Goal: Task Accomplishment & Management: Manage account settings

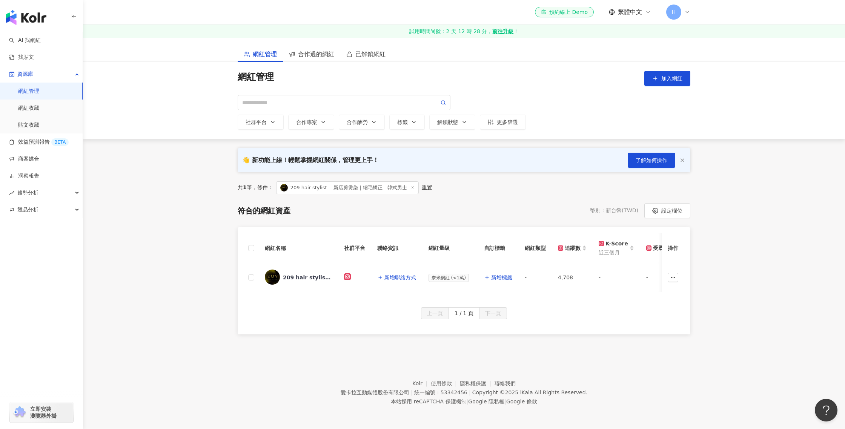
click at [39, 92] on link "網紅管理" at bounding box center [28, 92] width 21 height 8
click at [34, 59] on link "找貼文" at bounding box center [21, 58] width 25 height 8
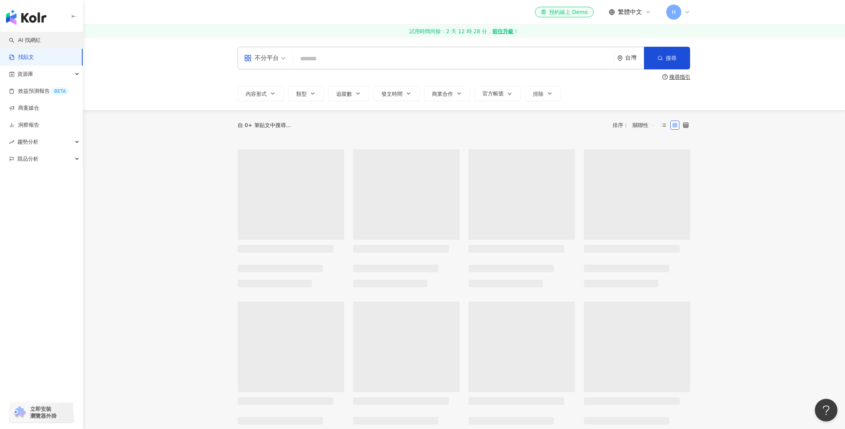
drag, startPoint x: 46, startPoint y: 58, endPoint x: 49, endPoint y: 41, distance: 17.2
click at [41, 41] on link "AI 找網紅" at bounding box center [25, 41] width 32 height 8
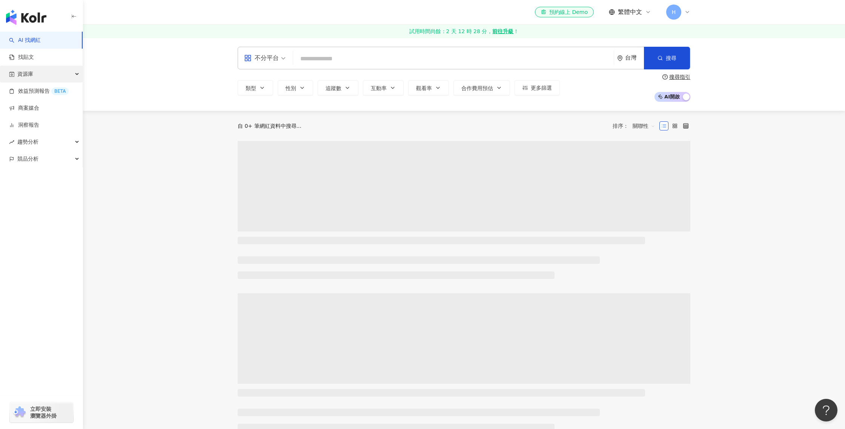
click at [60, 74] on div "資源庫" at bounding box center [41, 74] width 83 height 17
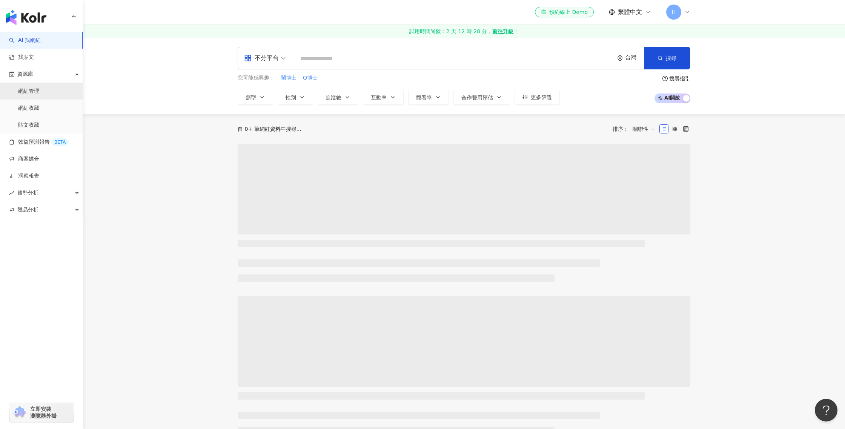
click at [39, 95] on link "網紅管理" at bounding box center [28, 92] width 21 height 8
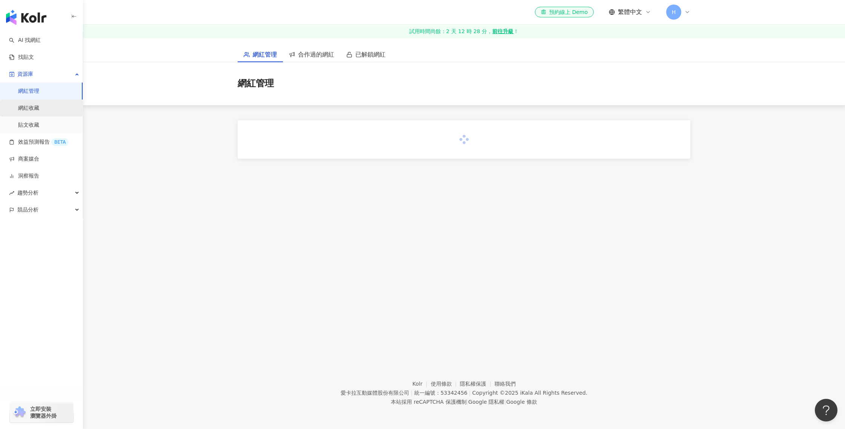
click at [39, 111] on link "網紅收藏" at bounding box center [28, 109] width 21 height 8
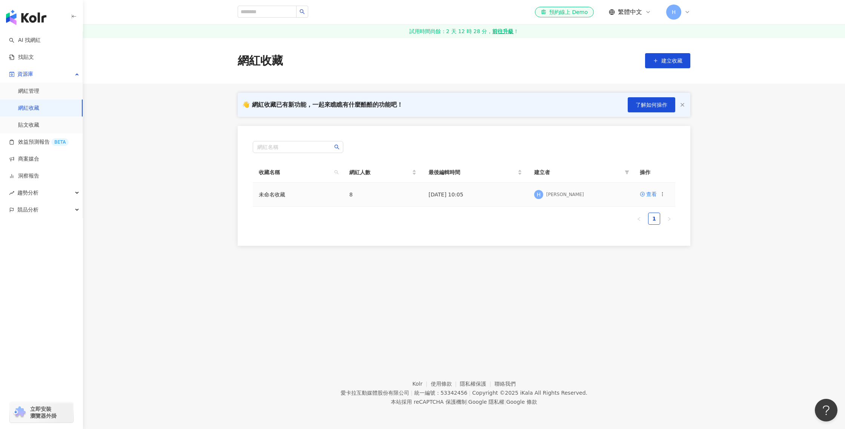
click at [285, 197] on td "未命名收藏" at bounding box center [298, 195] width 91 height 24
click at [648, 196] on div "查看" at bounding box center [651, 194] width 11 height 8
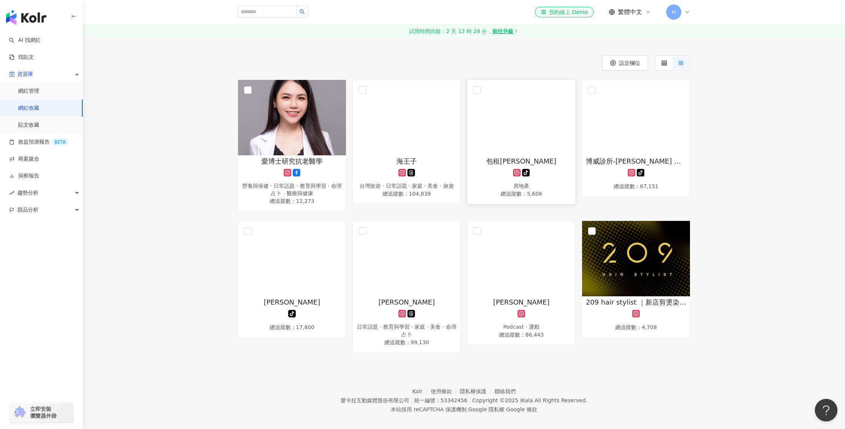
scroll to position [76, 0]
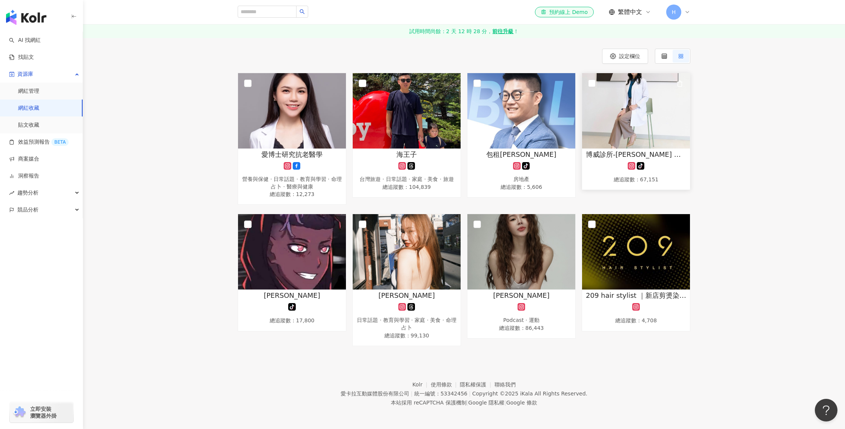
click at [615, 155] on span "博威診所-[PERSON_NAME] （男性性功能專家)" at bounding box center [636, 154] width 100 height 9
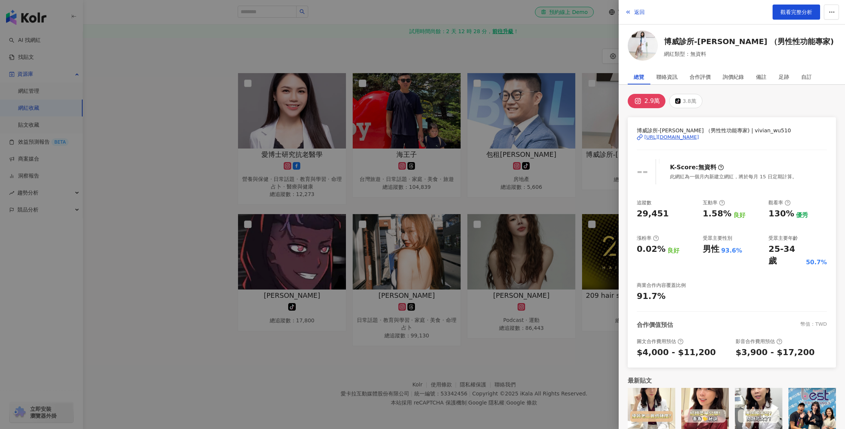
scroll to position [4, 0]
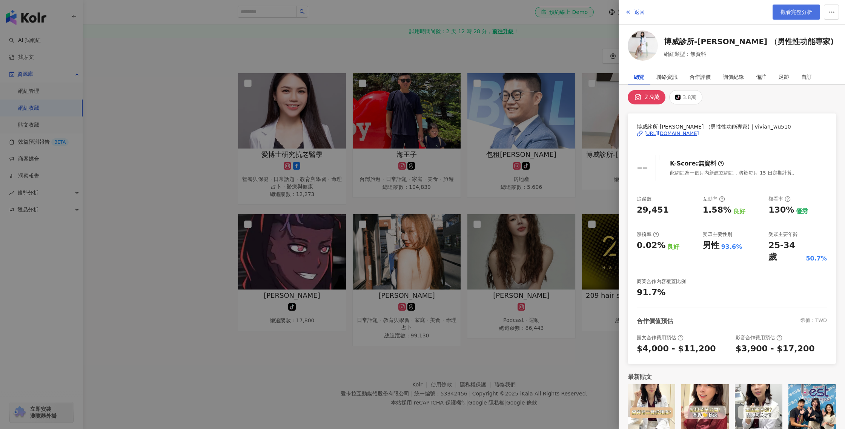
click at [804, 12] on span "觀看完整分析" at bounding box center [797, 12] width 32 height 6
click at [499, 56] on div at bounding box center [422, 214] width 845 height 429
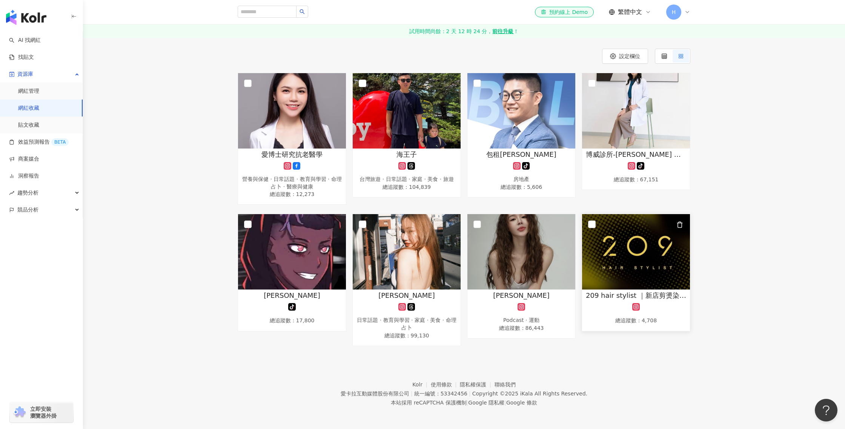
click at [655, 249] on img at bounding box center [636, 251] width 108 height 75
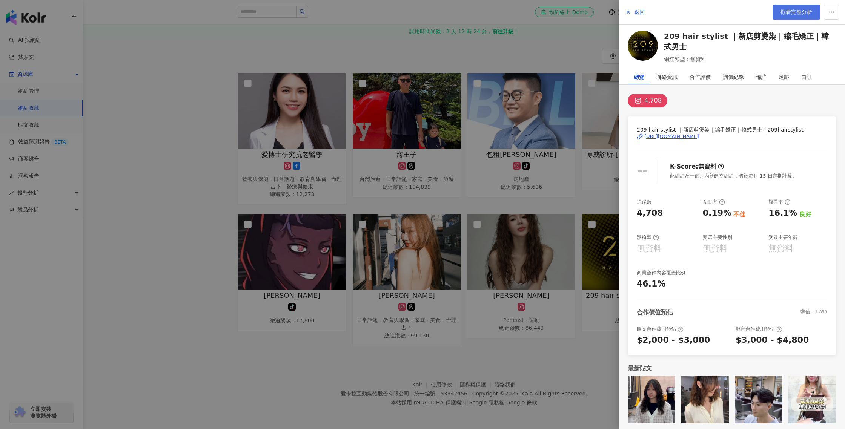
click at [789, 9] on span "觀看完整分析" at bounding box center [797, 12] width 32 height 6
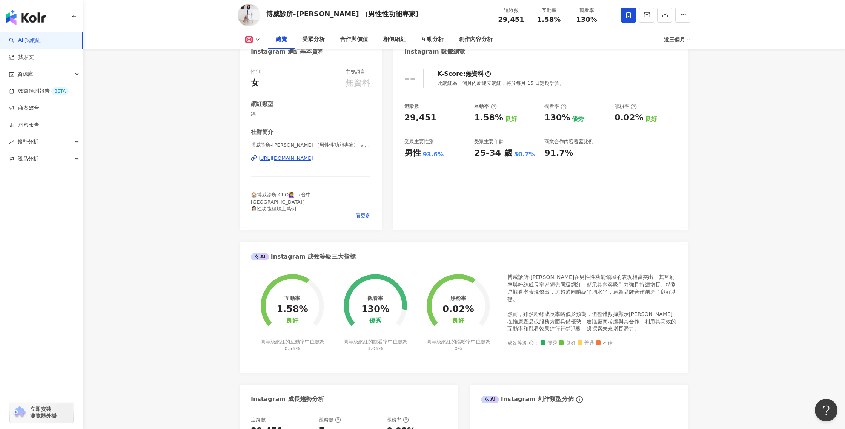
scroll to position [170, 0]
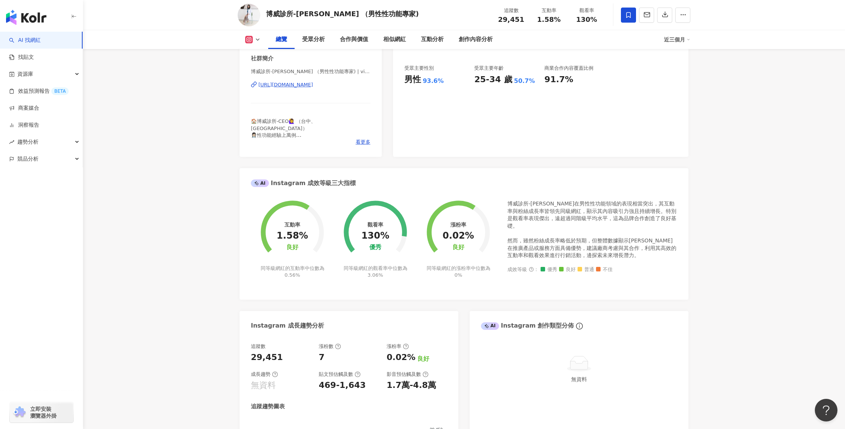
drag, startPoint x: 307, startPoint y: 239, endPoint x: 291, endPoint y: 228, distance: 19.1
click at [291, 228] on div "互動率 1.58% 良好 同等級網紅的互動率中位數為 0.56%" at bounding box center [292, 235] width 83 height 88
drag, startPoint x: 386, startPoint y: 238, endPoint x: 395, endPoint y: 237, distance: 8.8
click at [371, 235] on div "觀看率 130% 優秀 同等級網紅的觀看率中位數為 3.06%" at bounding box center [375, 235] width 83 height 88
drag, startPoint x: 462, startPoint y: 239, endPoint x: 448, endPoint y: 238, distance: 14.0
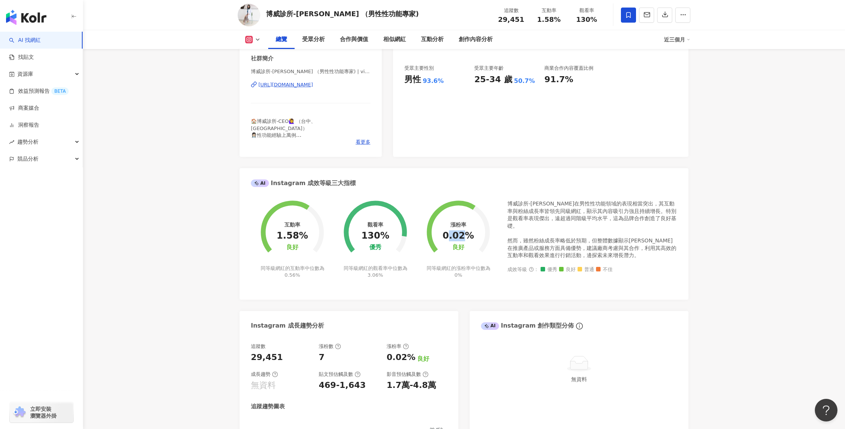
click at [449, 239] on div "0.02%" at bounding box center [458, 236] width 31 height 11
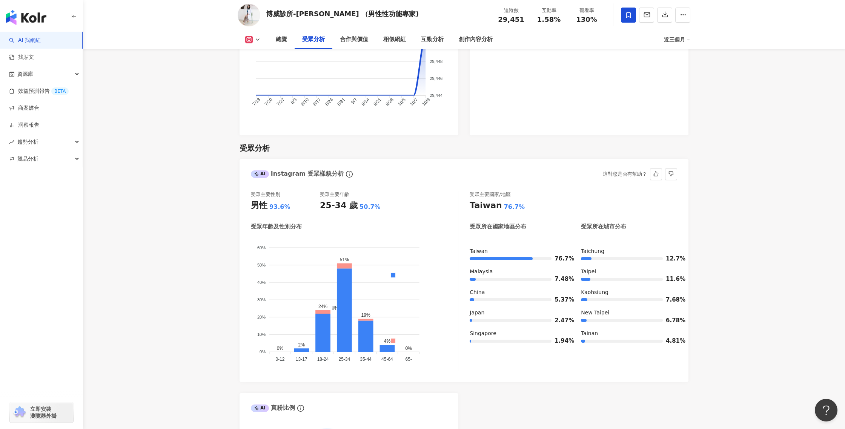
scroll to position [672, 0]
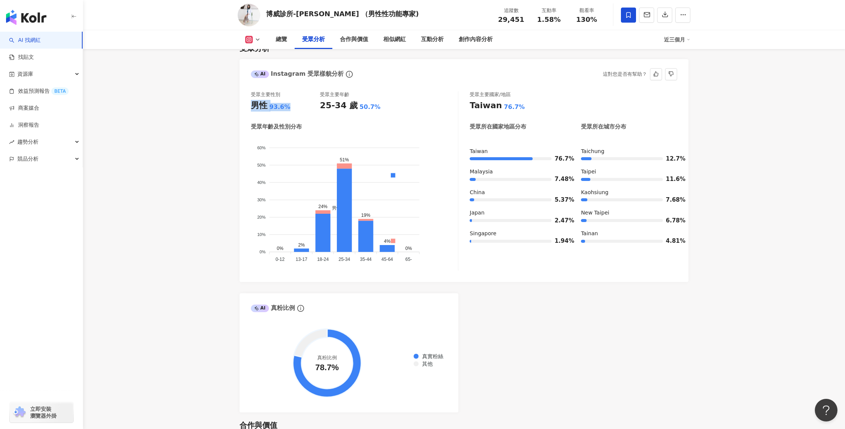
drag, startPoint x: 273, startPoint y: 106, endPoint x: 296, endPoint y: 103, distance: 23.1
click at [242, 98] on div "受眾主要性別 男性 93.6% 受眾主要年齡 25-34 歲 50.7% 受眾年齡及性別分布 男性 女性 60% 60% 50% 50% 40% 40% 30…" at bounding box center [464, 183] width 449 height 199
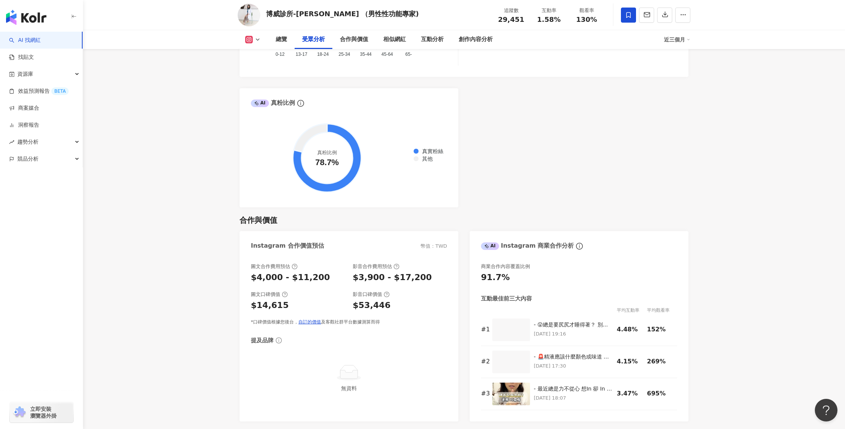
scroll to position [920, 0]
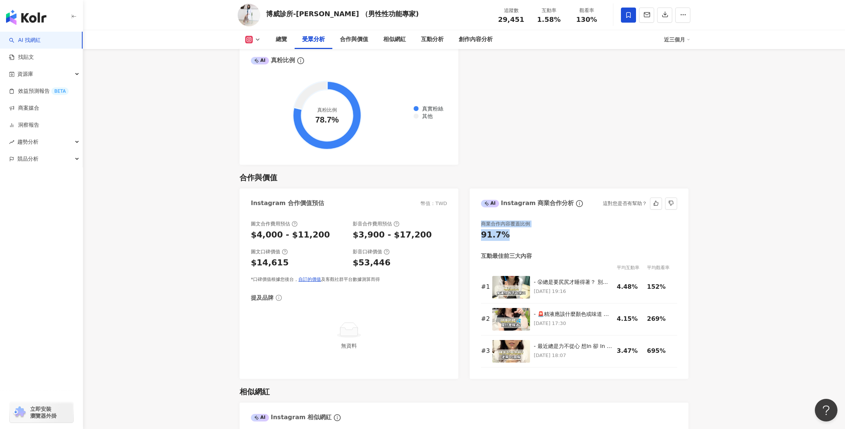
drag, startPoint x: 514, startPoint y: 233, endPoint x: 473, endPoint y: 222, distance: 41.9
click at [473, 222] on div "商業合作內容覆蓋比例 91.7% 互動最佳前三大內容 平均互動率 平均觀看率 # 1 - 😮總是要尻尻才睡得著？ 別再被小兄弟控制你的大腦 做回你小兄弟的主人…" at bounding box center [579, 296] width 219 height 166
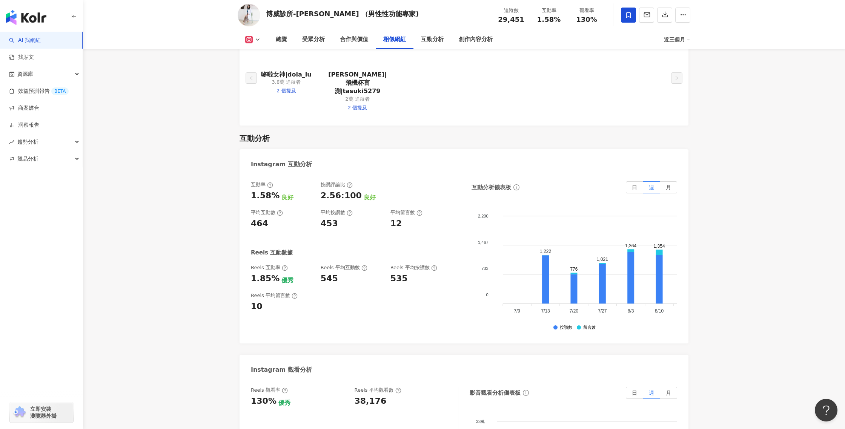
scroll to position [1490, 0]
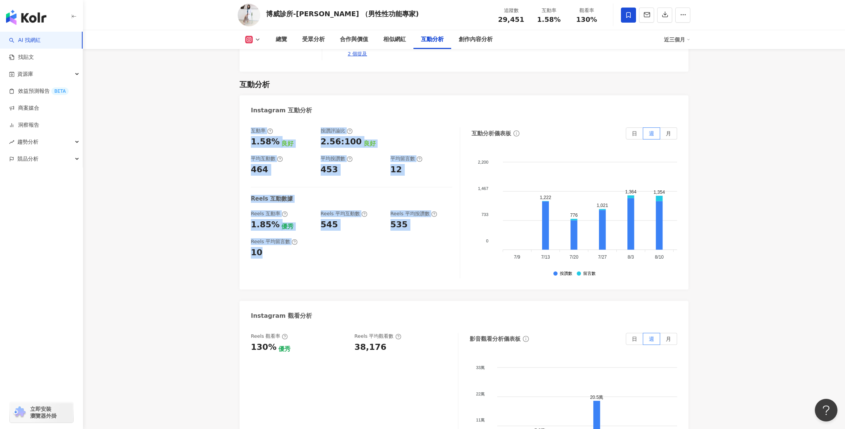
drag, startPoint x: 396, startPoint y: 256, endPoint x: 254, endPoint y: 106, distance: 206.1
click at [254, 106] on div "Instagram 互動分析 互動率 1.58% 良好 按讚評論比 2.56:100 良好 平均互動數 464 平均按讚數 453 平均留言數 12 Reel…" at bounding box center [464, 192] width 449 height 194
click at [570, 211] on foreignobject at bounding box center [702, 207] width 415 height 113
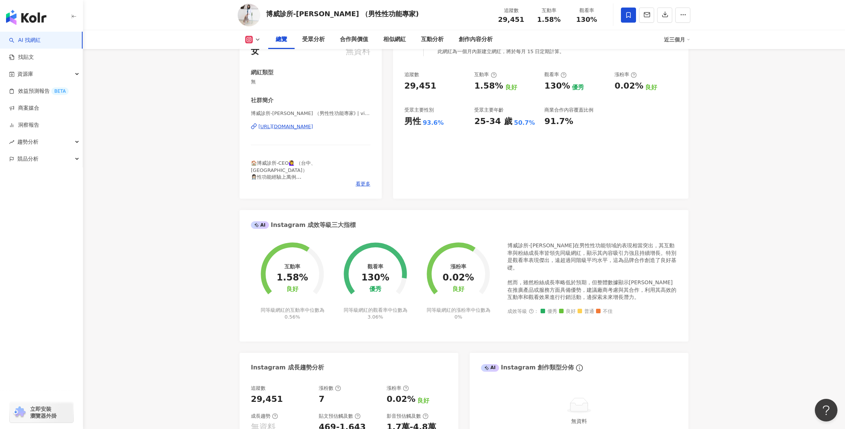
scroll to position [132, 0]
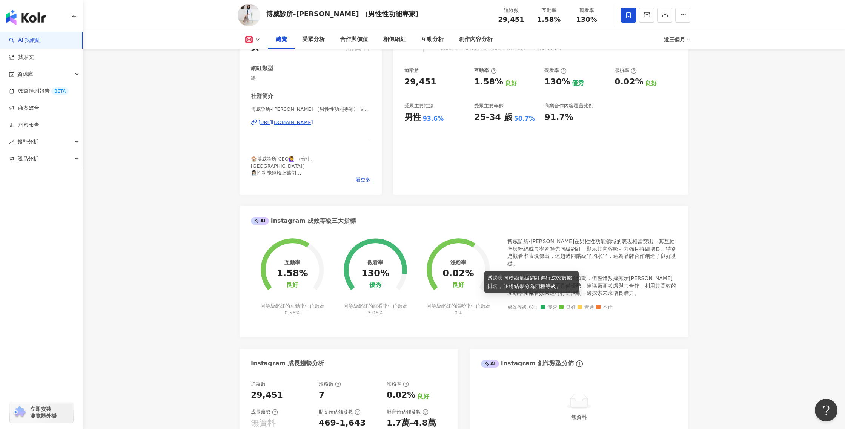
click at [529, 305] on icon at bounding box center [531, 307] width 5 height 5
drag, startPoint x: 469, startPoint y: 279, endPoint x: 456, endPoint y: 271, distance: 15.4
click at [469, 279] on div "漲粉率 0.02% 良好" at bounding box center [458, 273] width 31 height 29
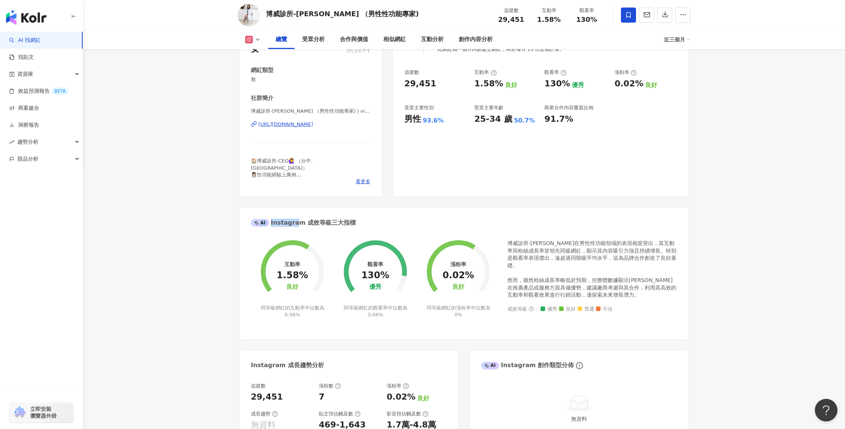
drag, startPoint x: 261, startPoint y: 223, endPoint x: 294, endPoint y: 224, distance: 32.8
click at [293, 224] on div "AI Instagram 成效等級三大指標" at bounding box center [303, 223] width 105 height 8
click at [294, 224] on div "AI Instagram 成效等級三大指標" at bounding box center [303, 223] width 105 height 8
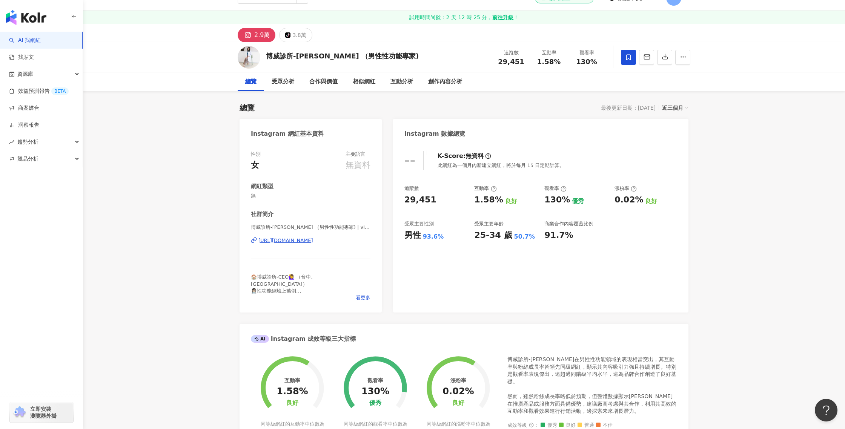
scroll to position [16, 0]
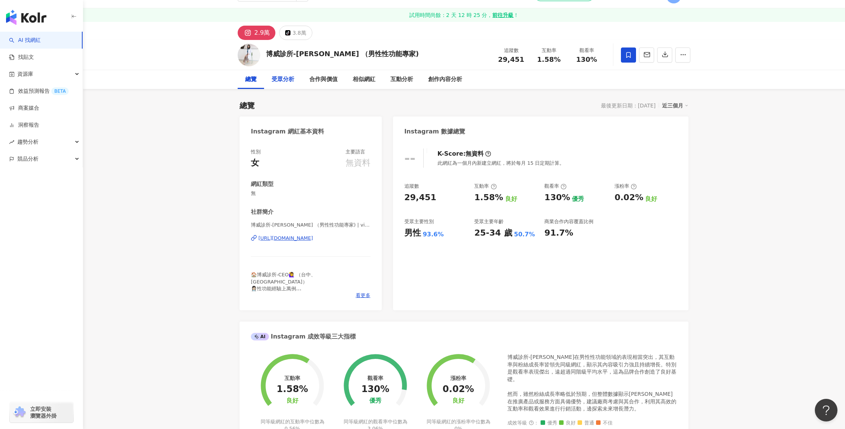
click at [290, 79] on div "受眾分析" at bounding box center [283, 79] width 23 height 9
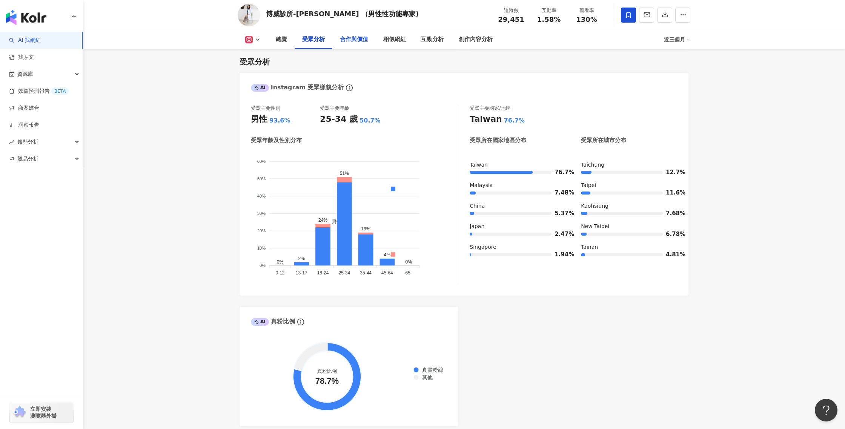
click at [349, 43] on div "合作與價值" at bounding box center [354, 39] width 28 height 9
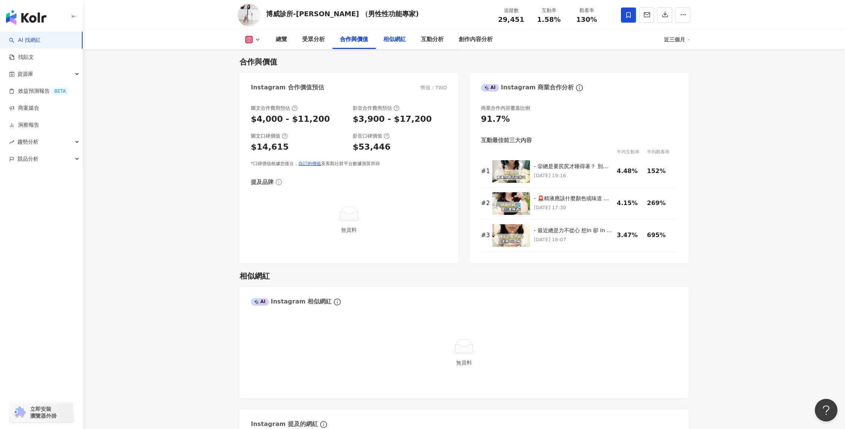
click at [388, 43] on div "相似網紅" at bounding box center [394, 39] width 23 height 9
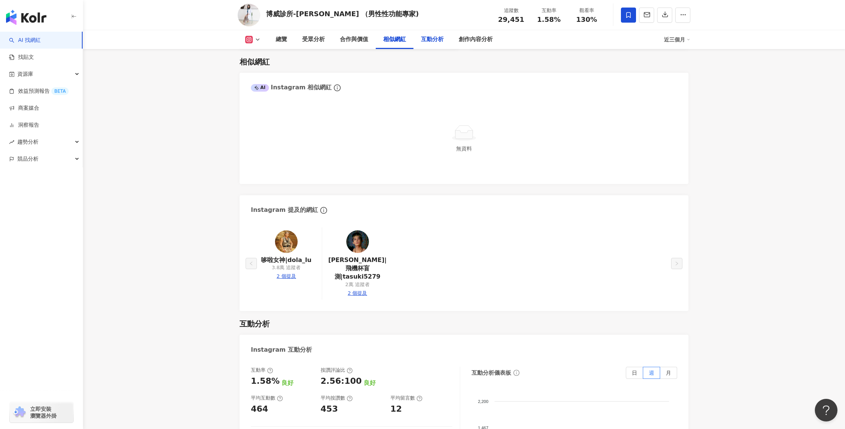
click at [432, 44] on div "互動分析" at bounding box center [432, 39] width 23 height 9
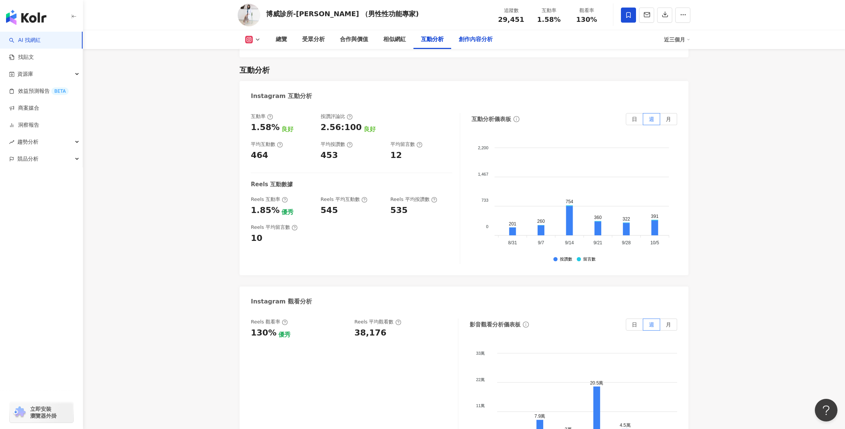
click at [484, 43] on div "創作內容分析" at bounding box center [476, 39] width 34 height 9
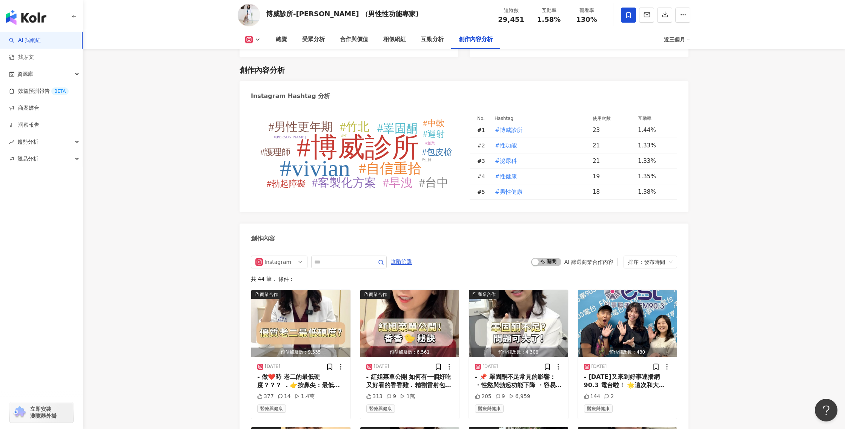
scroll to position [1504, 0]
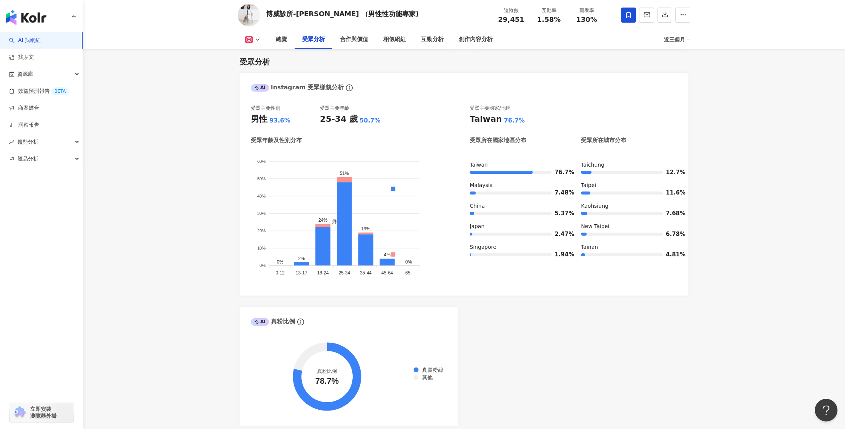
scroll to position [16, 0]
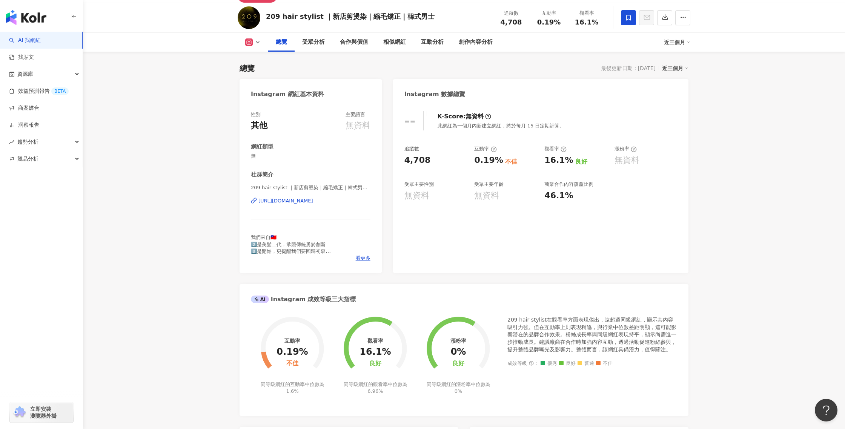
scroll to position [54, 0]
click at [322, 46] on div "受眾分析" at bounding box center [314, 41] width 38 height 19
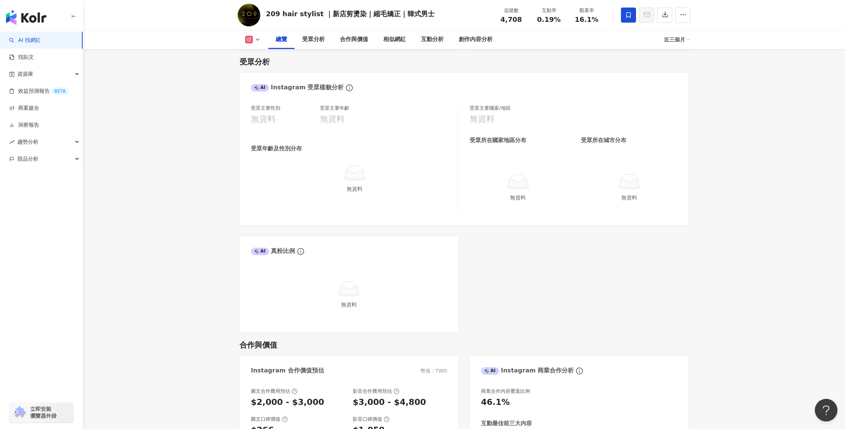
scroll to position [54, 0]
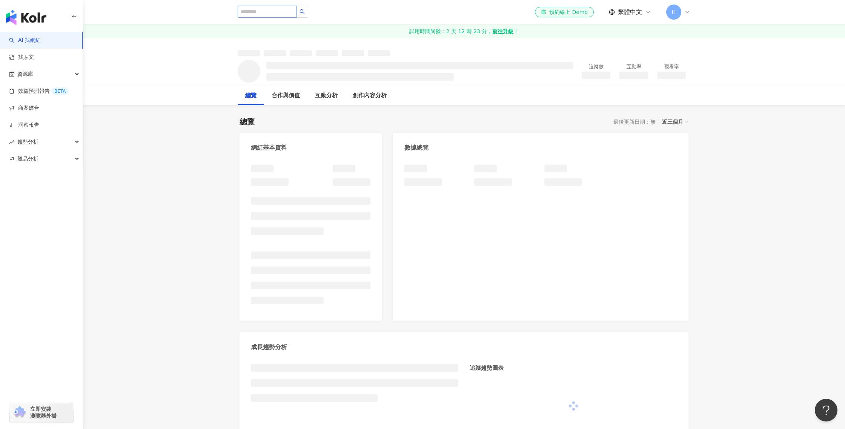
click at [282, 11] on input "search" at bounding box center [267, 12] width 59 height 12
click at [41, 78] on div "資源庫" at bounding box center [41, 74] width 83 height 17
click at [39, 88] on link "網紅管理" at bounding box center [28, 92] width 21 height 8
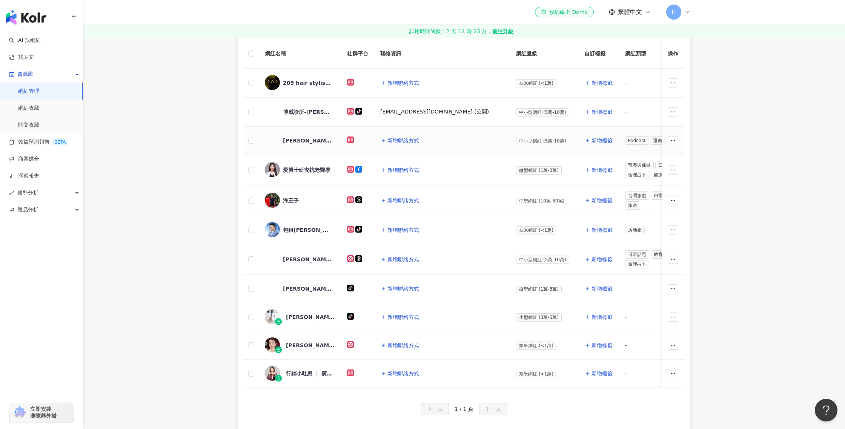
scroll to position [257, 0]
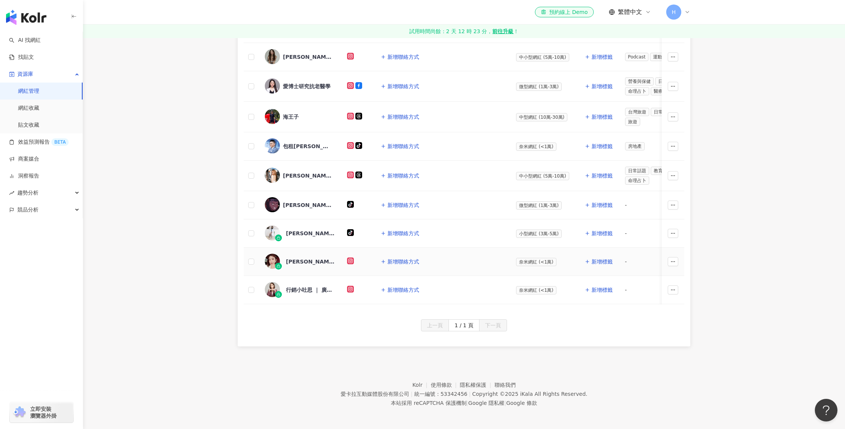
click at [297, 261] on span "[PERSON_NAME]" at bounding box center [310, 262] width 49 height 8
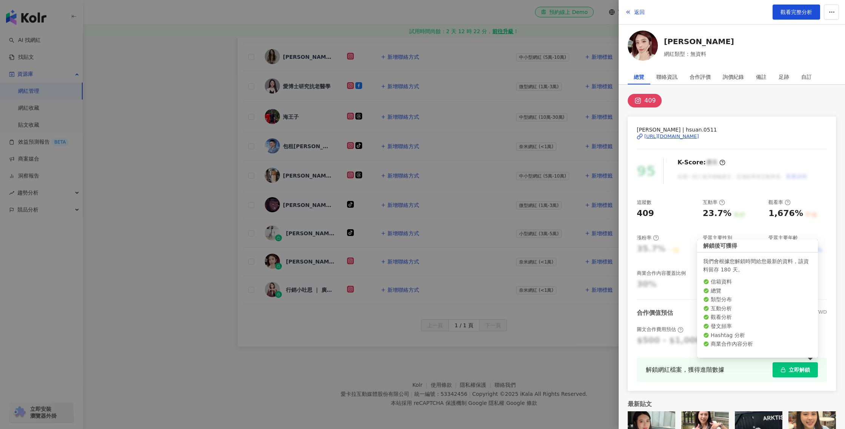
click at [802, 369] on span "立即解鎖" at bounding box center [799, 370] width 21 height 6
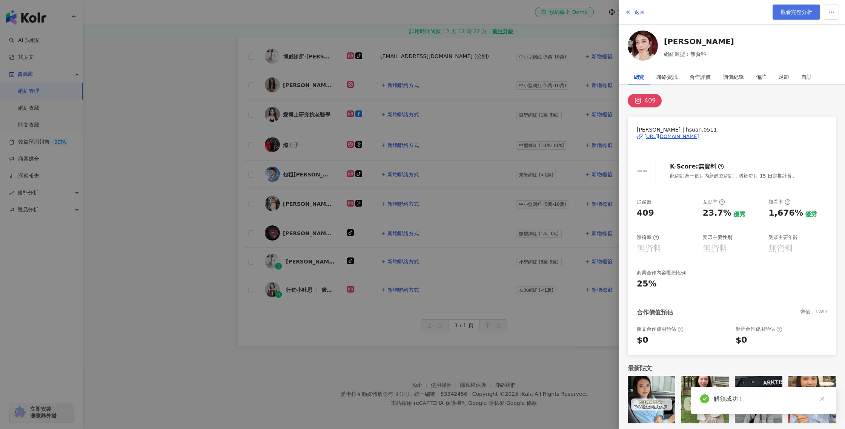
click at [790, 14] on span "觀看完整分析" at bounding box center [797, 12] width 32 height 6
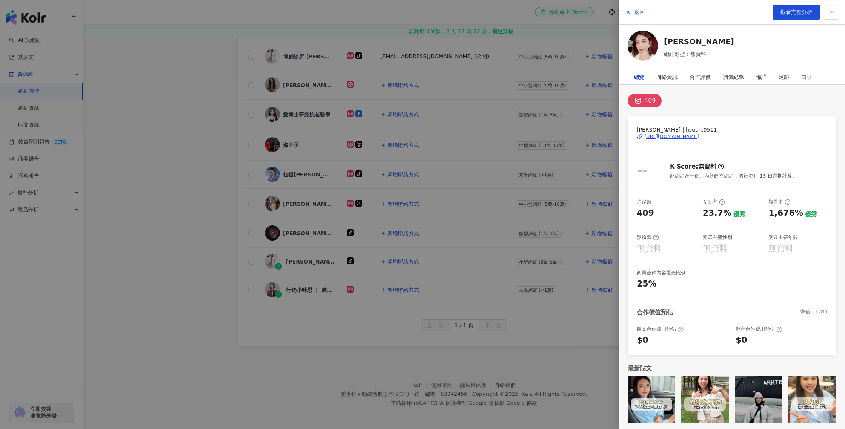
click at [489, 254] on div at bounding box center [422, 214] width 845 height 429
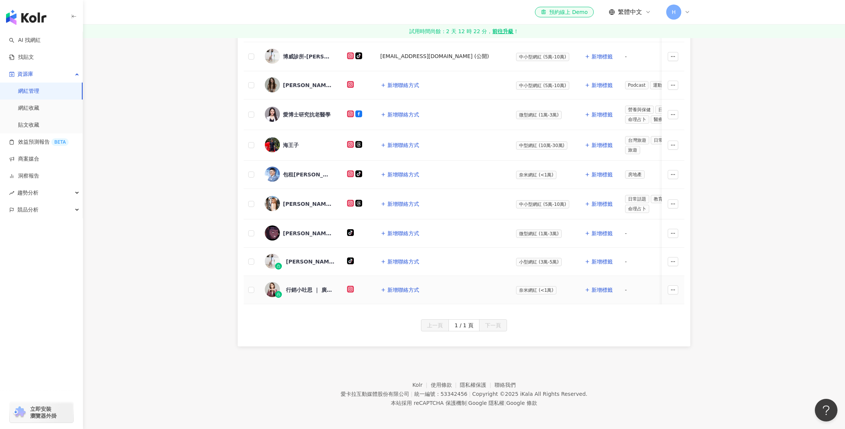
click at [309, 289] on div "行銷小吐思 ｜ 廣告投放·女性創業·行銷觀點" at bounding box center [310, 290] width 49 height 8
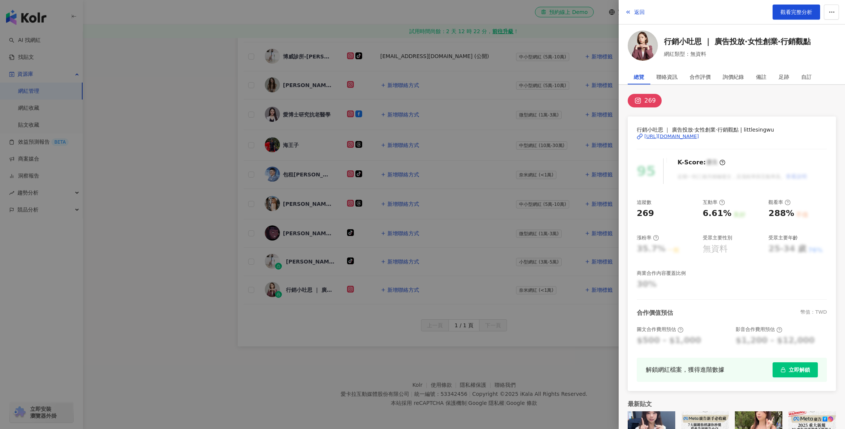
click at [790, 368] on span "立即解鎖" at bounding box center [799, 370] width 21 height 6
click at [789, 9] on span "觀看完整分析" at bounding box center [797, 12] width 32 height 6
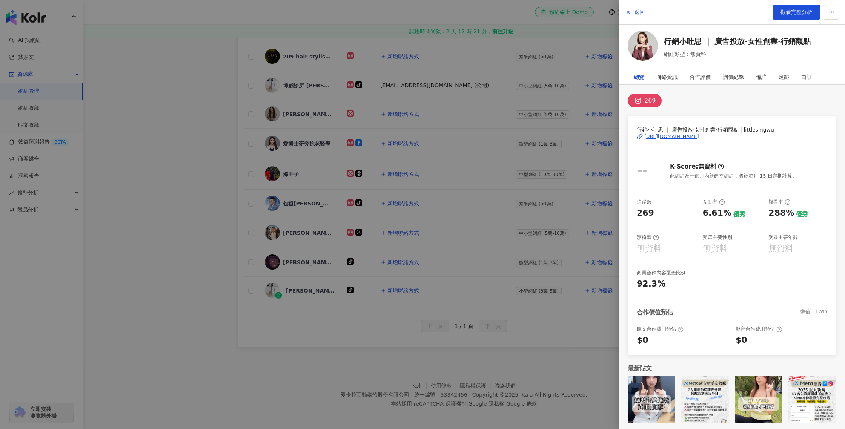
click at [366, 85] on div at bounding box center [422, 214] width 845 height 429
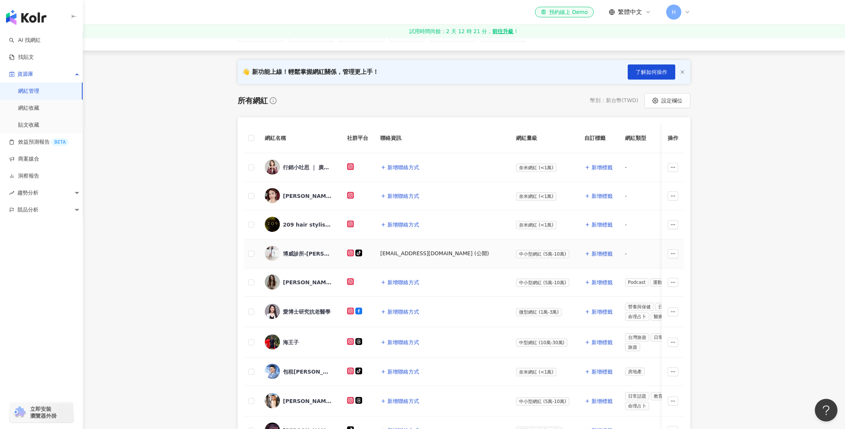
scroll to position [0, 0]
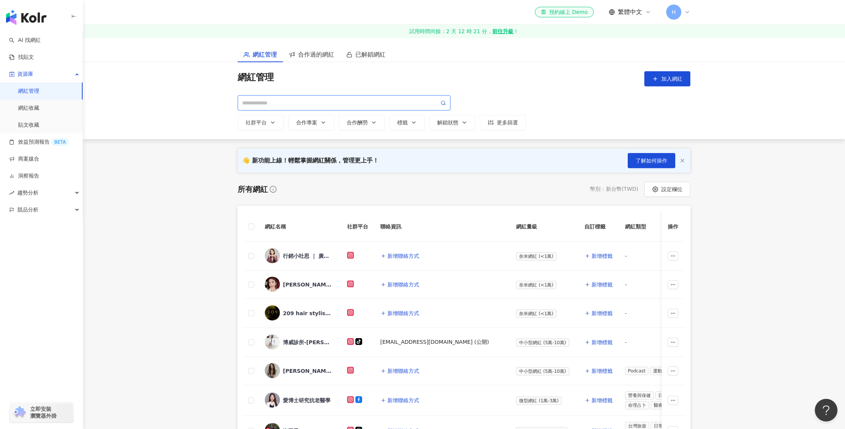
click at [324, 102] on input "search" at bounding box center [340, 103] width 197 height 8
paste input "**********"
click at [442, 102] on circle at bounding box center [443, 102] width 3 height 3
click at [446, 103] on span "**********" at bounding box center [344, 102] width 213 height 15
click at [392, 102] on input "**********" at bounding box center [340, 103] width 197 height 8
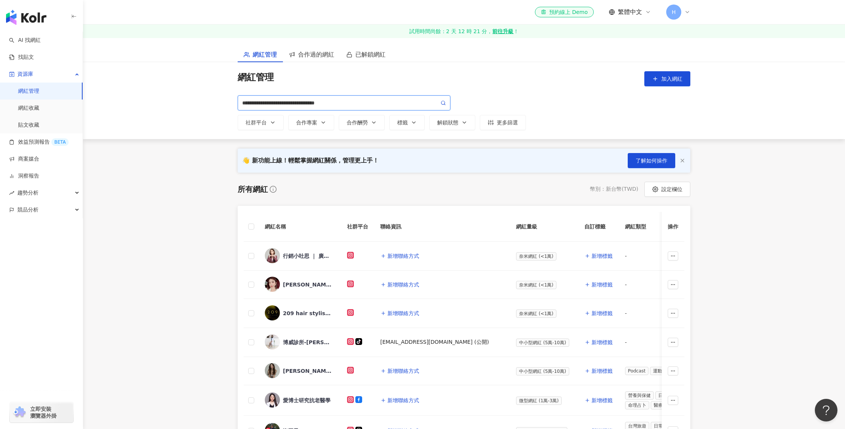
click at [442, 100] on span at bounding box center [443, 103] width 5 height 8
click at [358, 103] on input "**********" at bounding box center [340, 103] width 197 height 8
type input "**********"
click at [34, 61] on link "找貼文" at bounding box center [21, 58] width 25 height 8
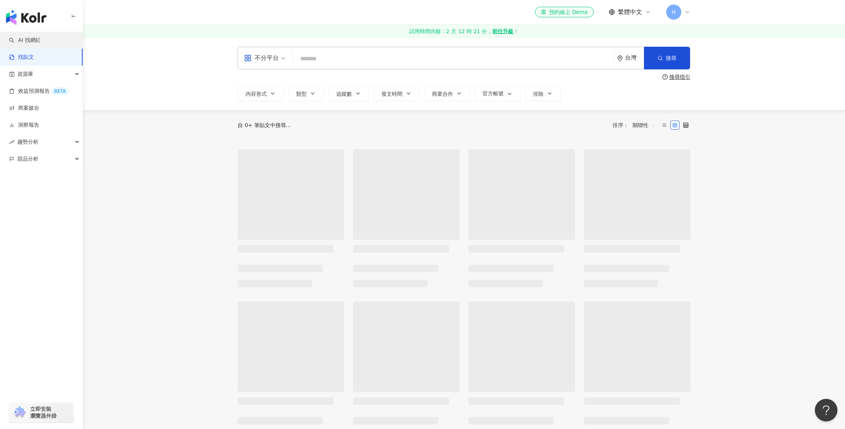
click at [41, 44] on link "AI 找網紅" at bounding box center [25, 41] width 32 height 8
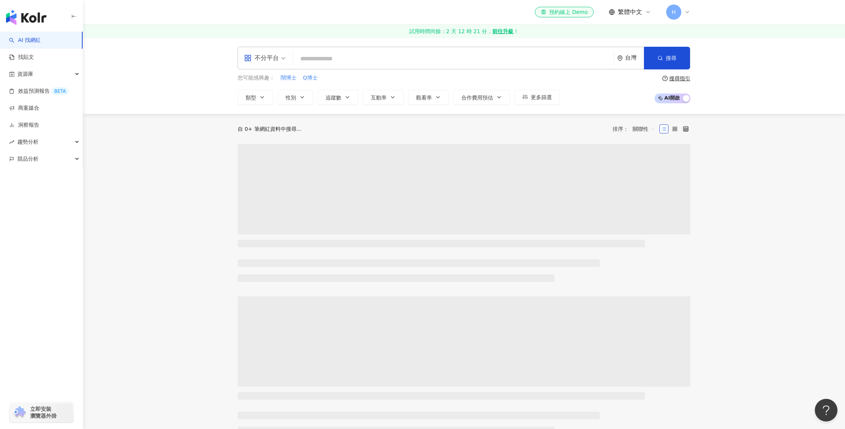
click at [365, 58] on input "search" at bounding box center [453, 59] width 315 height 14
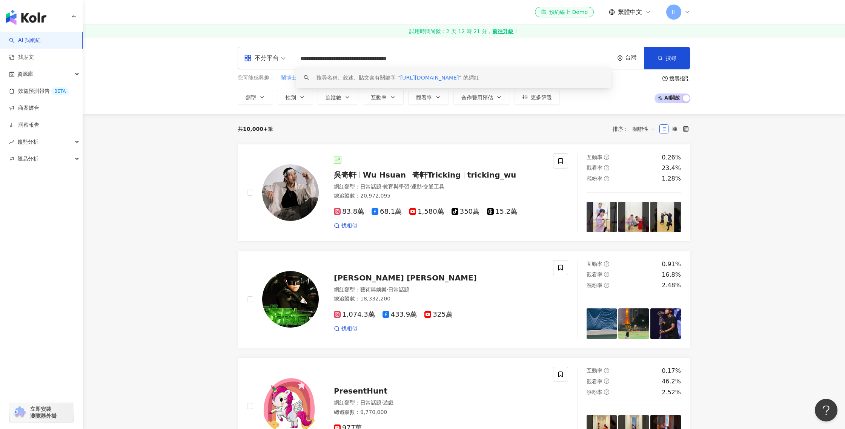
click at [459, 77] on span "https://www.instagram.com/lokstore_tw/" at bounding box center [429, 78] width 59 height 6
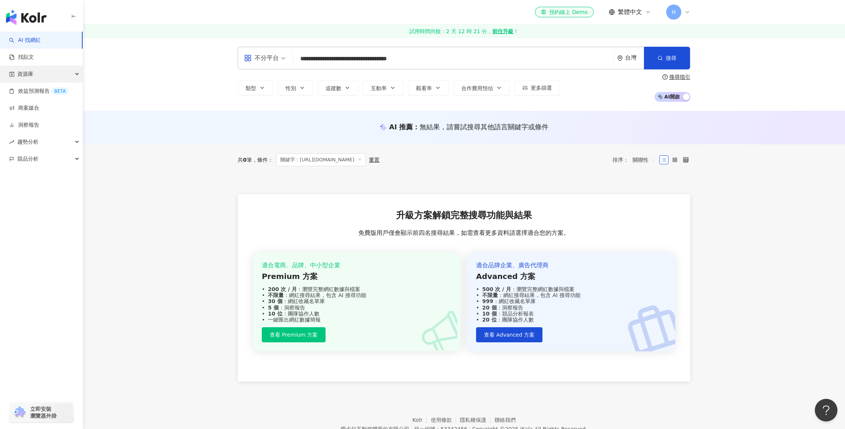
type input "**********"
click at [44, 74] on div "資源庫" at bounding box center [41, 74] width 83 height 17
click at [39, 89] on link "網紅管理" at bounding box center [28, 92] width 21 height 8
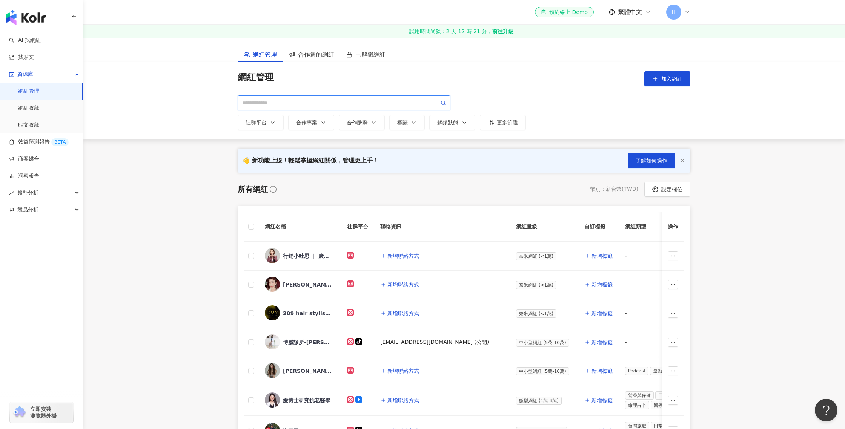
click at [280, 101] on input "search" at bounding box center [340, 103] width 197 height 8
paste input "**********"
click at [443, 102] on icon at bounding box center [443, 102] width 5 height 5
click at [450, 102] on span "**********" at bounding box center [344, 102] width 213 height 15
type input "**********"
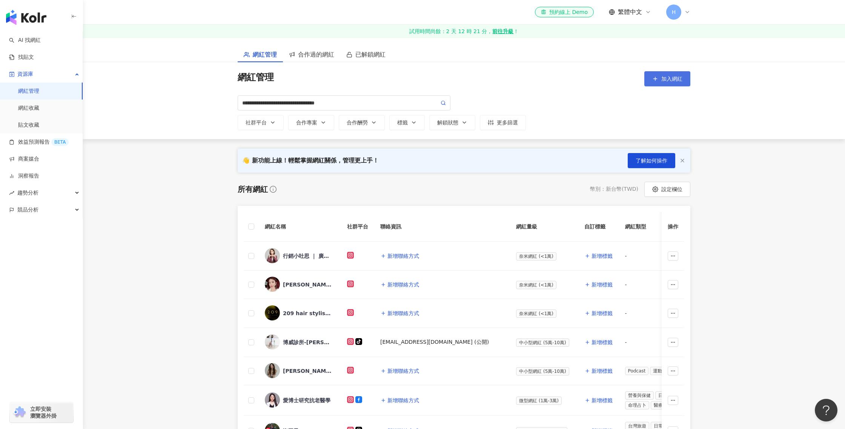
click at [665, 78] on span "加入網紅" at bounding box center [672, 79] width 21 height 6
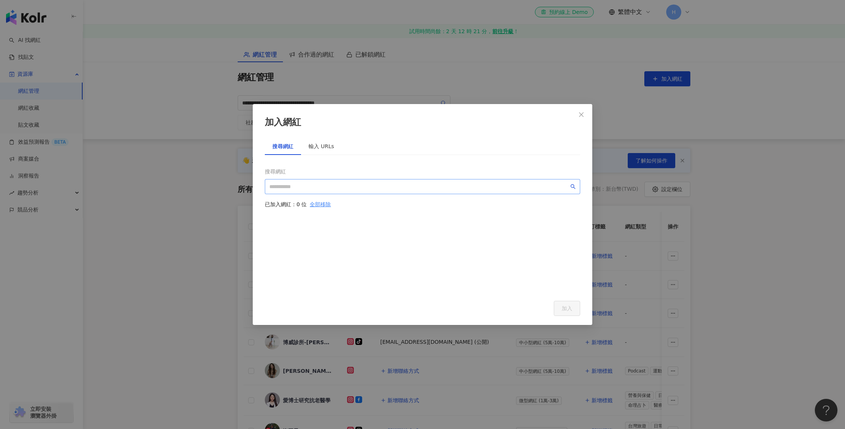
click at [312, 192] on span at bounding box center [423, 186] width 316 height 15
click at [319, 150] on div "輸入 URLs" at bounding box center [322, 146] width 26 height 8
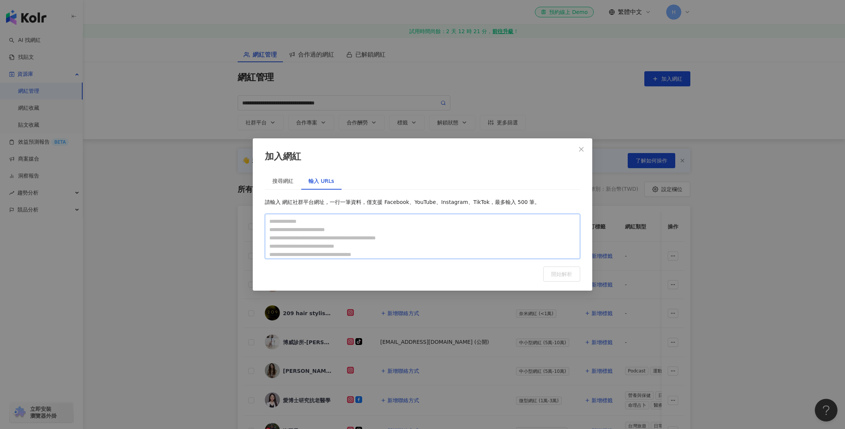
click at [373, 230] on textarea at bounding box center [423, 236] width 316 height 45
paste textarea "**********"
type textarea "**********"
click at [569, 275] on span "開始解析" at bounding box center [561, 274] width 21 height 6
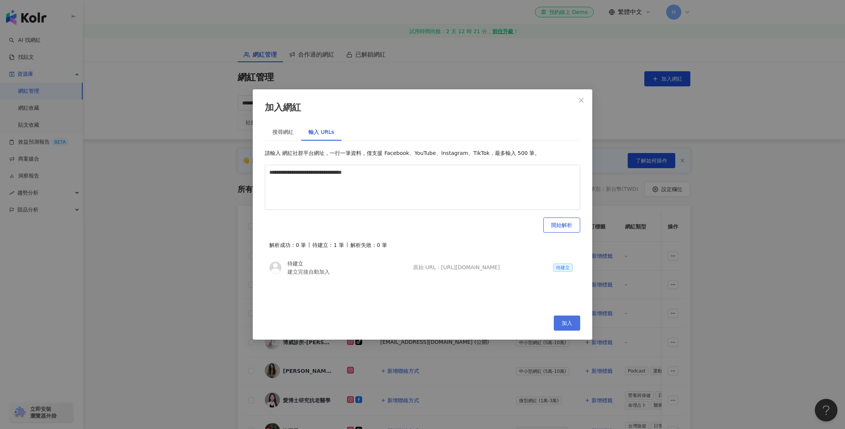
click at [566, 322] on span "加入" at bounding box center [567, 323] width 11 height 6
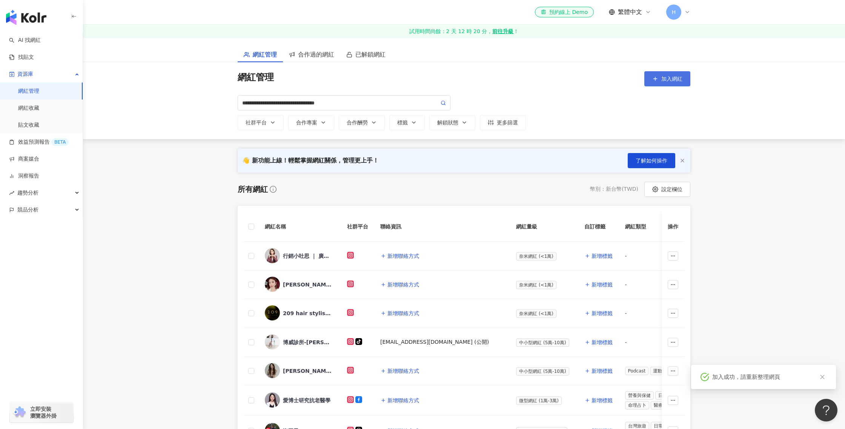
click at [666, 81] on span "加入網紅" at bounding box center [672, 79] width 21 height 6
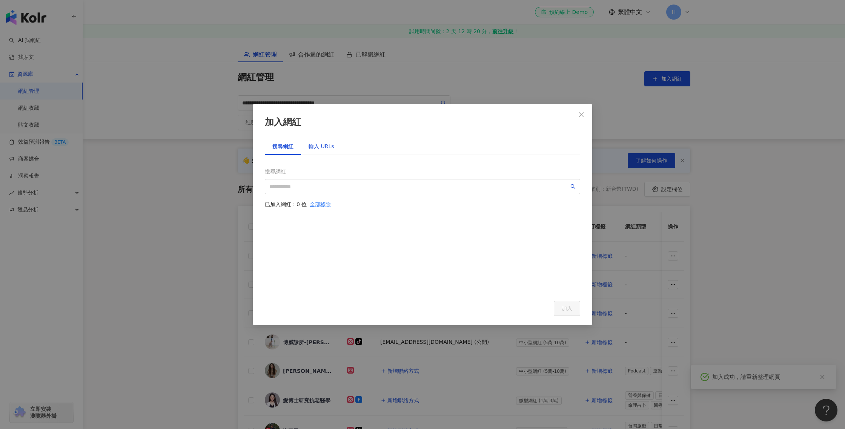
drag, startPoint x: 314, startPoint y: 150, endPoint x: 356, endPoint y: 175, distance: 48.3
click at [315, 150] on div "輸入 URLs" at bounding box center [322, 146] width 26 height 8
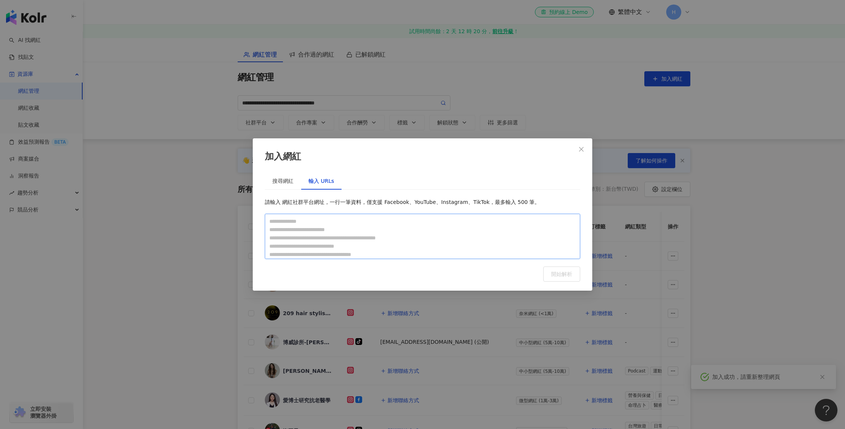
click at [420, 252] on textarea at bounding box center [423, 236] width 316 height 45
paste textarea "**********"
type textarea "**********"
click at [553, 272] on span "開始解析" at bounding box center [561, 274] width 21 height 6
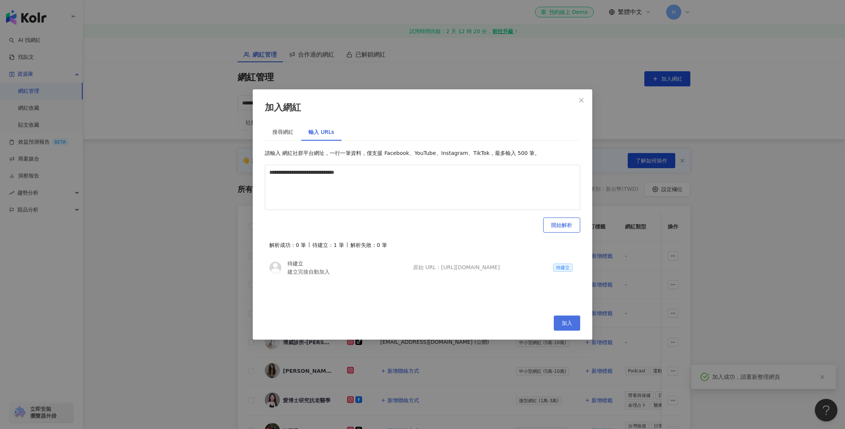
click at [573, 324] on button "加入" at bounding box center [567, 323] width 26 height 15
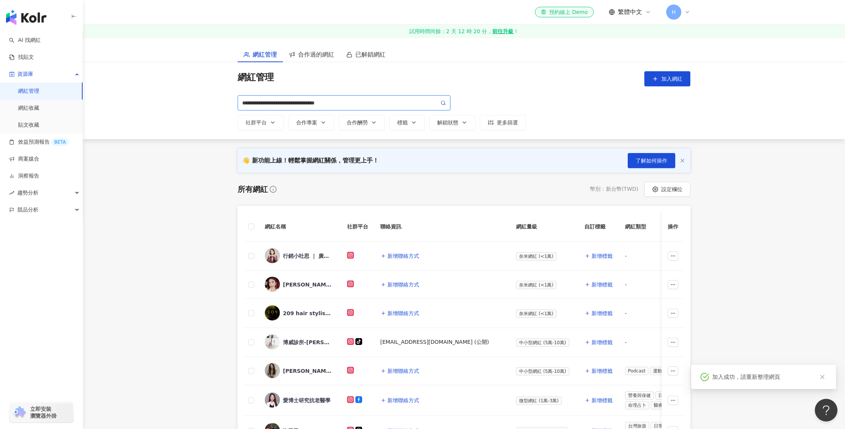
drag, startPoint x: 361, startPoint y: 105, endPoint x: 223, endPoint y: 92, distance: 138.7
click at [215, 93] on div "**********" at bounding box center [464, 100] width 762 height 77
click at [674, 76] on span "加入網紅" at bounding box center [672, 79] width 21 height 6
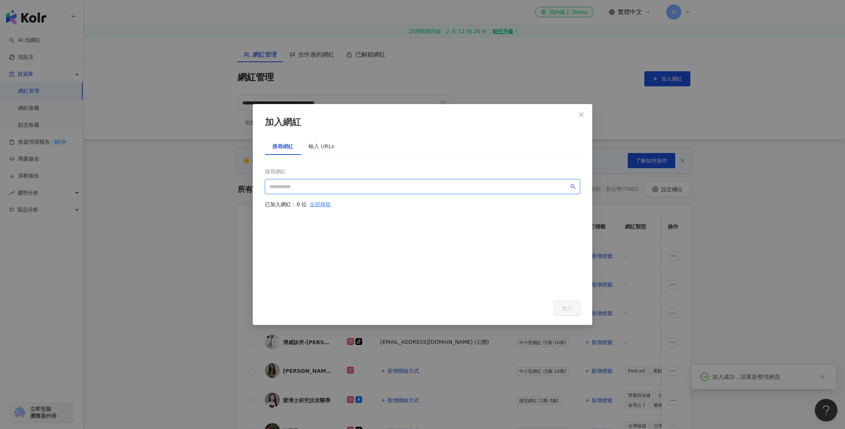
click at [381, 184] on input "search" at bounding box center [419, 187] width 300 height 8
paste input "**********"
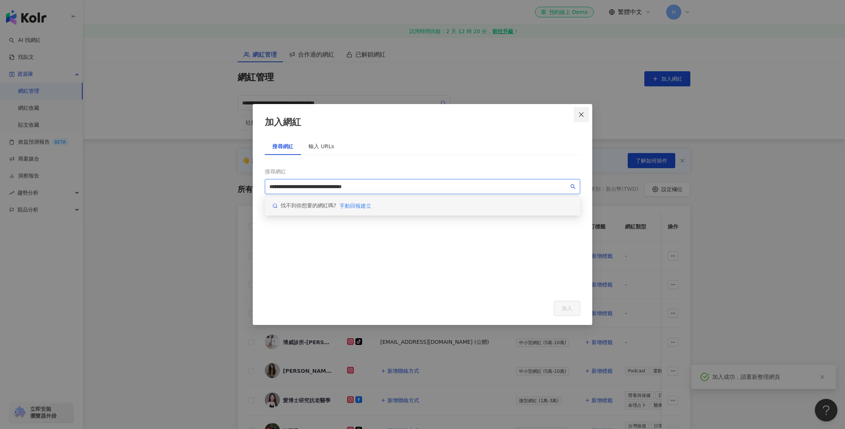
type input "**********"
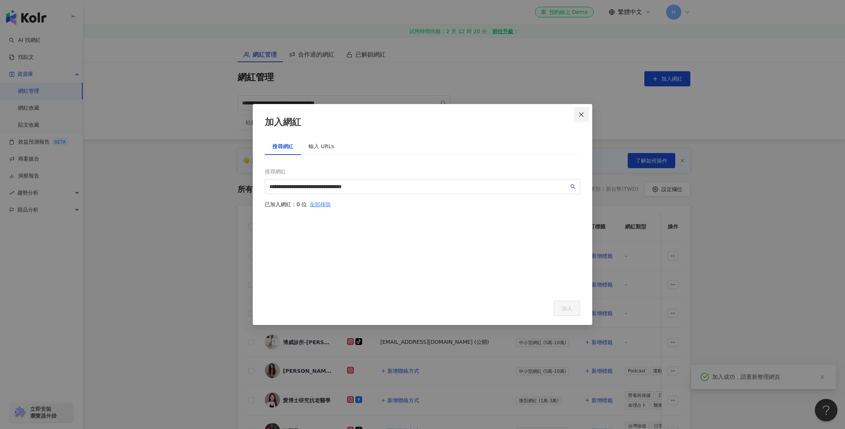
click at [581, 115] on icon "close" at bounding box center [581, 114] width 5 height 5
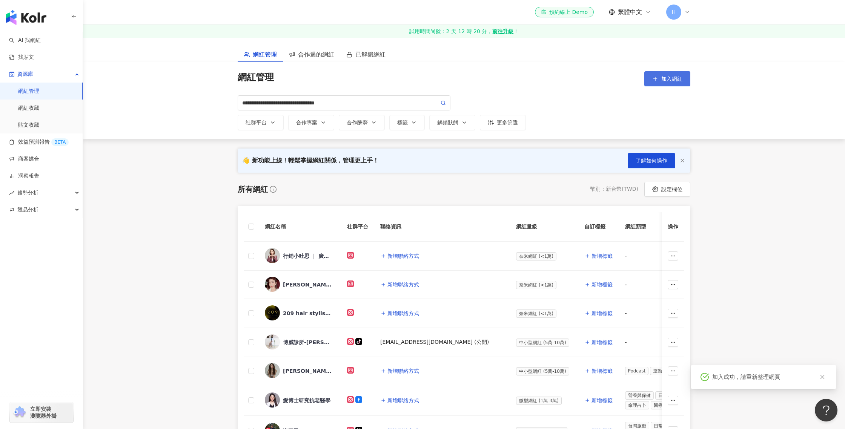
click at [668, 78] on span "加入網紅" at bounding box center [672, 79] width 21 height 6
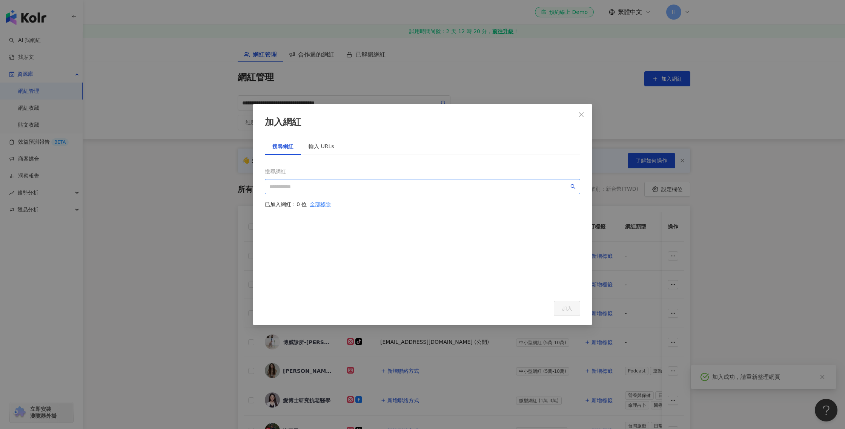
click at [376, 191] on span at bounding box center [423, 186] width 316 height 15
click at [383, 185] on input "search" at bounding box center [419, 187] width 300 height 8
paste input "**********"
type input "**********"
click at [325, 149] on div "輸入 URLs" at bounding box center [322, 146] width 26 height 8
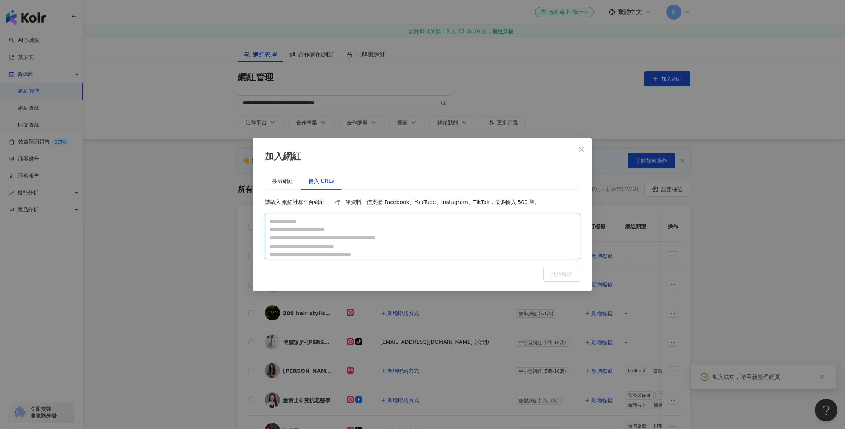
click at [387, 236] on textarea at bounding box center [423, 236] width 316 height 45
paste textarea "**********"
type textarea "**********"
click at [551, 277] on span "開始解析" at bounding box center [561, 274] width 21 height 6
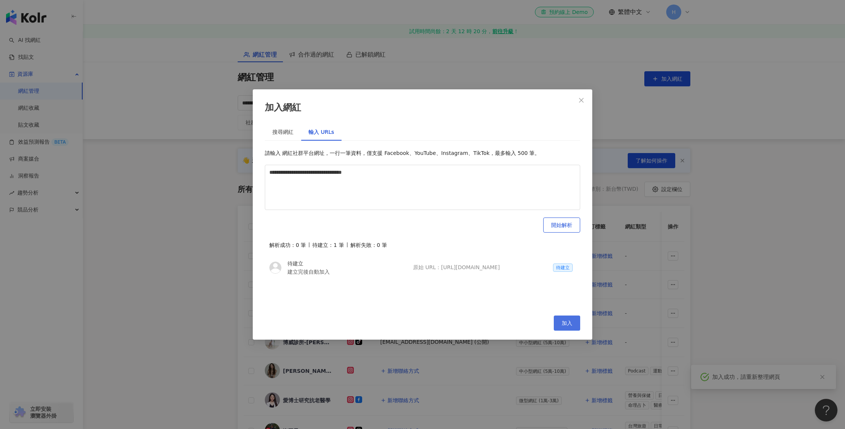
click at [570, 321] on span "加入" at bounding box center [567, 323] width 11 height 6
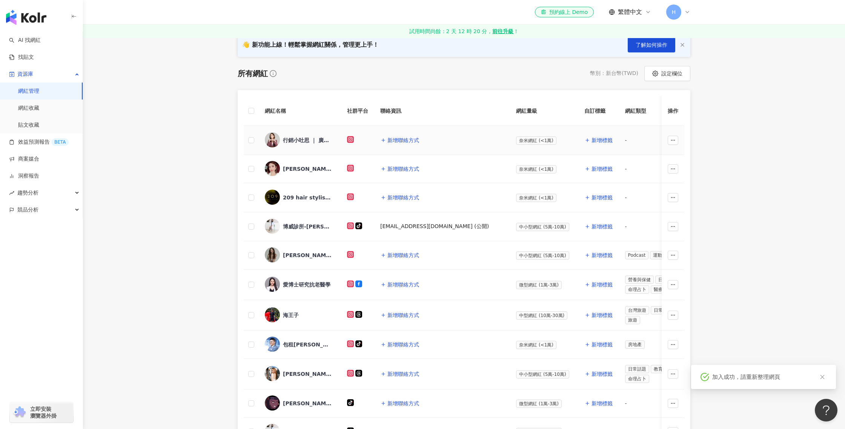
scroll to position [285, 0]
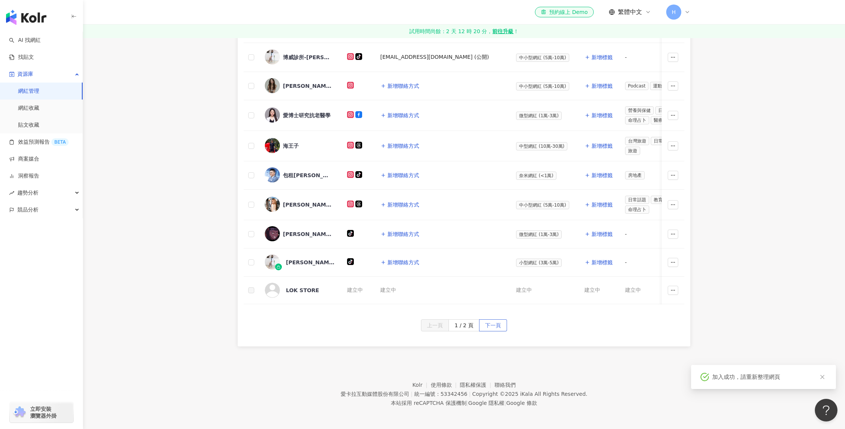
click at [488, 325] on span "下一頁" at bounding box center [493, 326] width 16 height 12
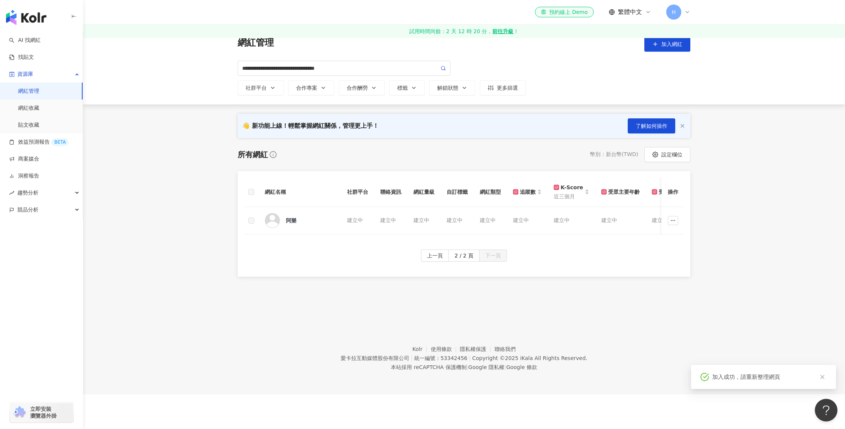
scroll to position [0, 0]
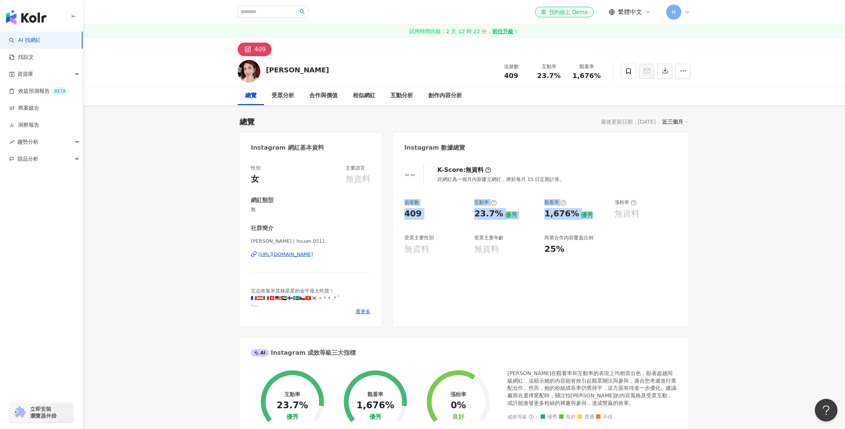
drag, startPoint x: 594, startPoint y: 219, endPoint x: 501, endPoint y: 235, distance: 94.8
click at [422, 194] on div "-- K-Score : 無資料 此網紅為一個月內新建立網紅，將於每月 15 日定期計算。 追蹤數 409 互動率 23.7% 優秀 觀看率 1,676% 優…" at bounding box center [541, 241] width 296 height 169
click at [501, 235] on div "受眾主要年齡" at bounding box center [488, 238] width 29 height 7
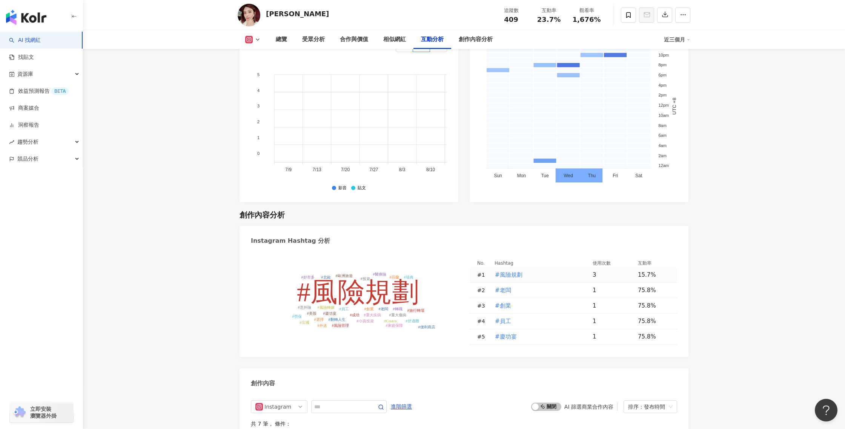
scroll to position [1929, 0]
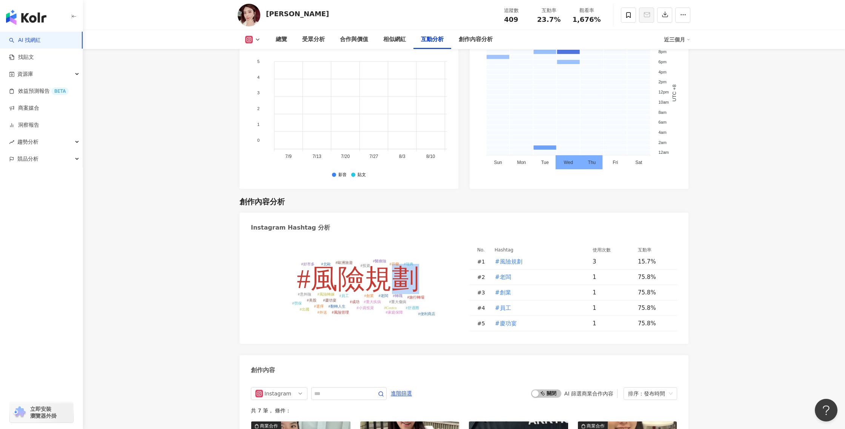
drag, startPoint x: 429, startPoint y: 288, endPoint x: 403, endPoint y: 286, distance: 26.5
click at [399, 286] on icon "#風險規劃 #老闆 #創業 #員工 #慶功宴 #風險轉嫁 #重大傷病 #重大疾病 #轉職 #成功 #翻轉人生 #選擇 #舒適圈 #美股 #Costco #投資…" at bounding box center [355, 288] width 208 height 87
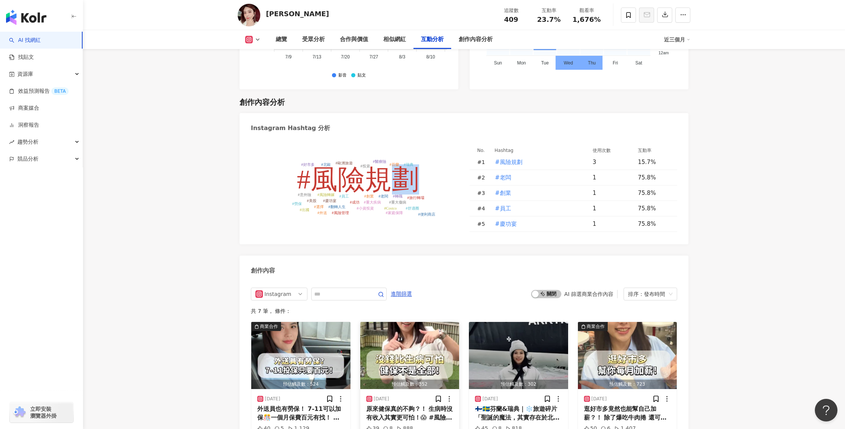
scroll to position [2101, 0]
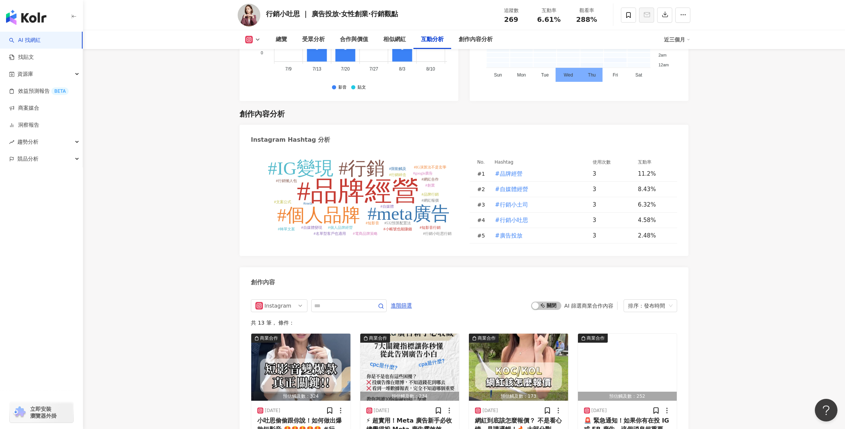
scroll to position [2045, 0]
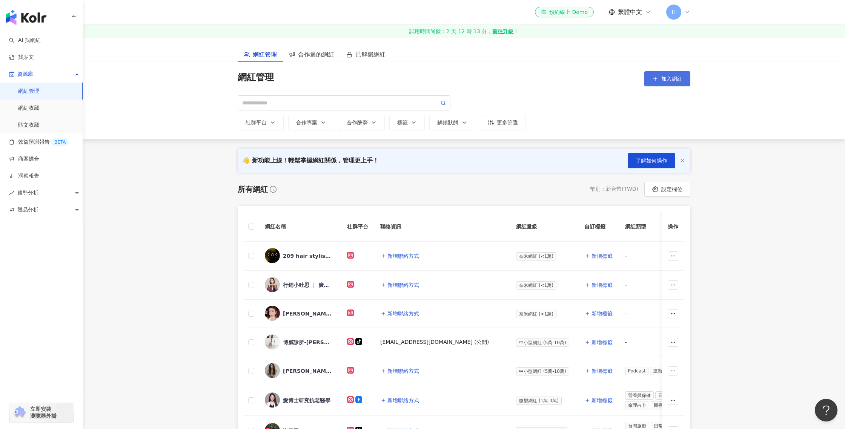
click at [678, 71] on div "網紅管理 加入網紅 社群平台 合作專案 合作酬勞 標籤 解鎖狀態 更多篩選" at bounding box center [464, 100] width 762 height 77
click at [678, 74] on button "加入網紅" at bounding box center [668, 78] width 46 height 15
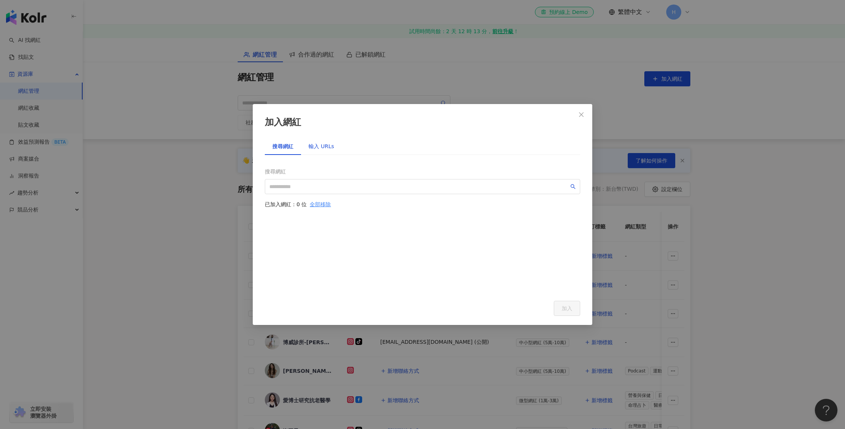
click at [327, 145] on div "輸入 URLs" at bounding box center [322, 146] width 26 height 8
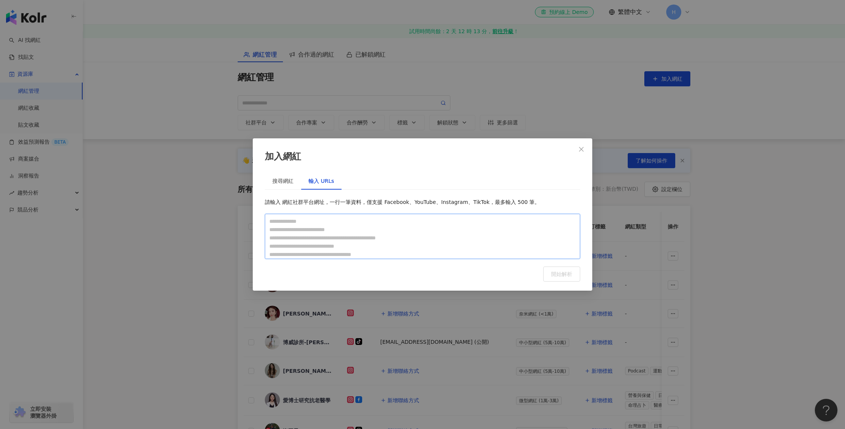
click at [420, 245] on textarea at bounding box center [423, 236] width 316 height 45
paste textarea "**********"
type textarea "**********"
click at [563, 275] on span "開始解析" at bounding box center [561, 274] width 21 height 6
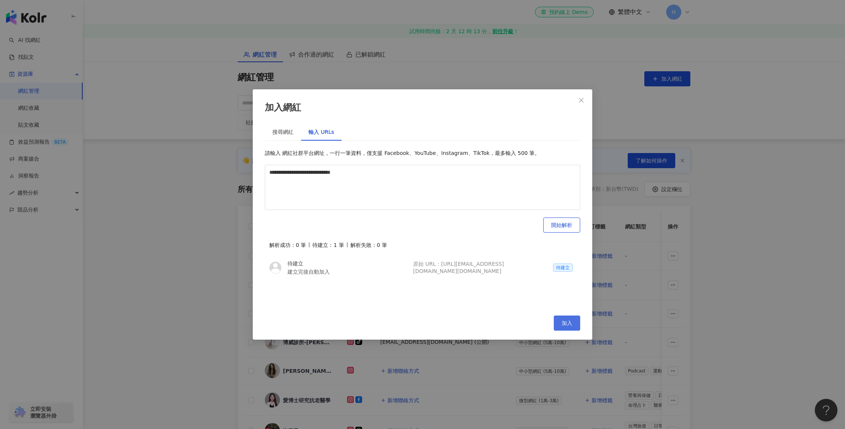
click at [571, 320] on span "加入" at bounding box center [567, 323] width 11 height 6
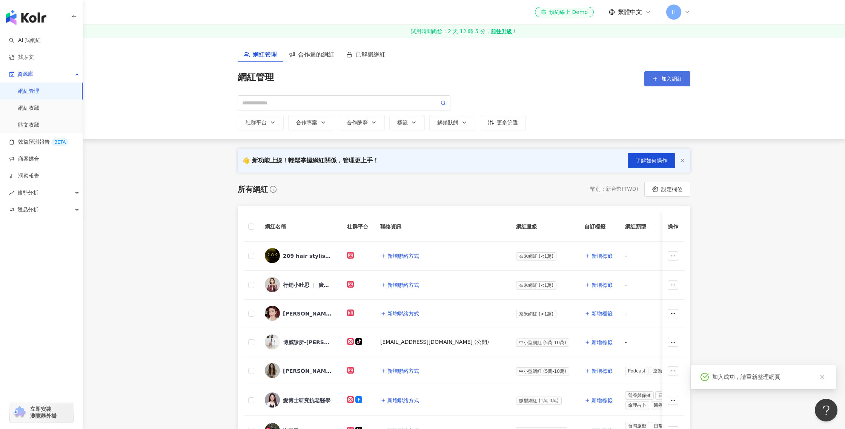
click at [667, 78] on span "加入網紅" at bounding box center [672, 79] width 21 height 6
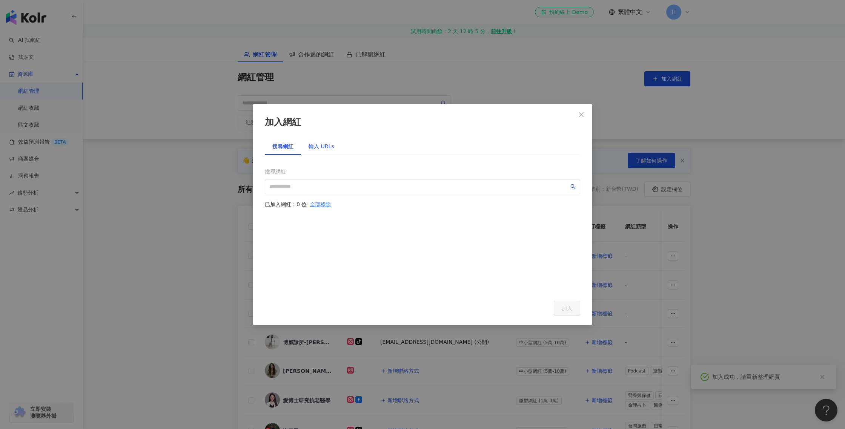
drag, startPoint x: 325, startPoint y: 148, endPoint x: 355, endPoint y: 185, distance: 47.3
click at [325, 148] on div "輸入 URLs" at bounding box center [322, 146] width 26 height 8
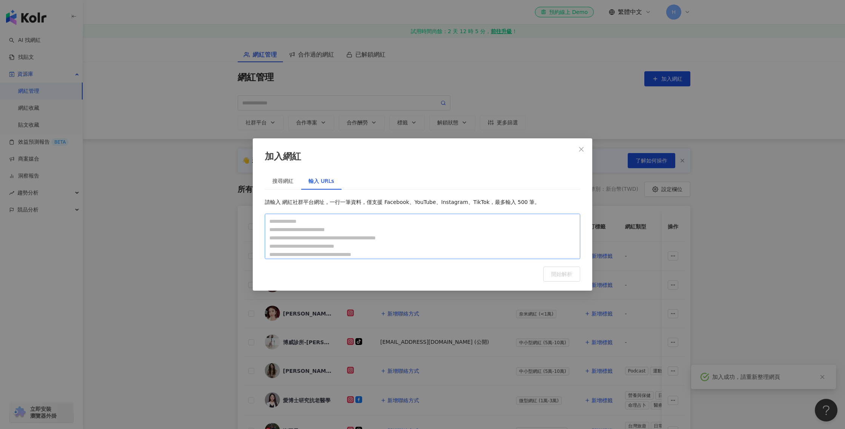
click at [416, 237] on textarea at bounding box center [423, 236] width 316 height 45
paste textarea "**********"
type textarea "**********"
click at [569, 279] on button "開始解析" at bounding box center [561, 274] width 37 height 15
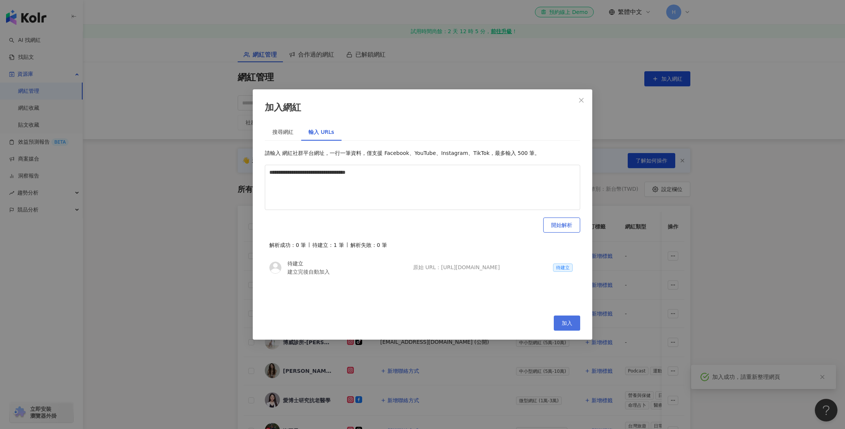
click at [574, 329] on button "加入" at bounding box center [567, 323] width 26 height 15
